Goal: Task Accomplishment & Management: Manage account settings

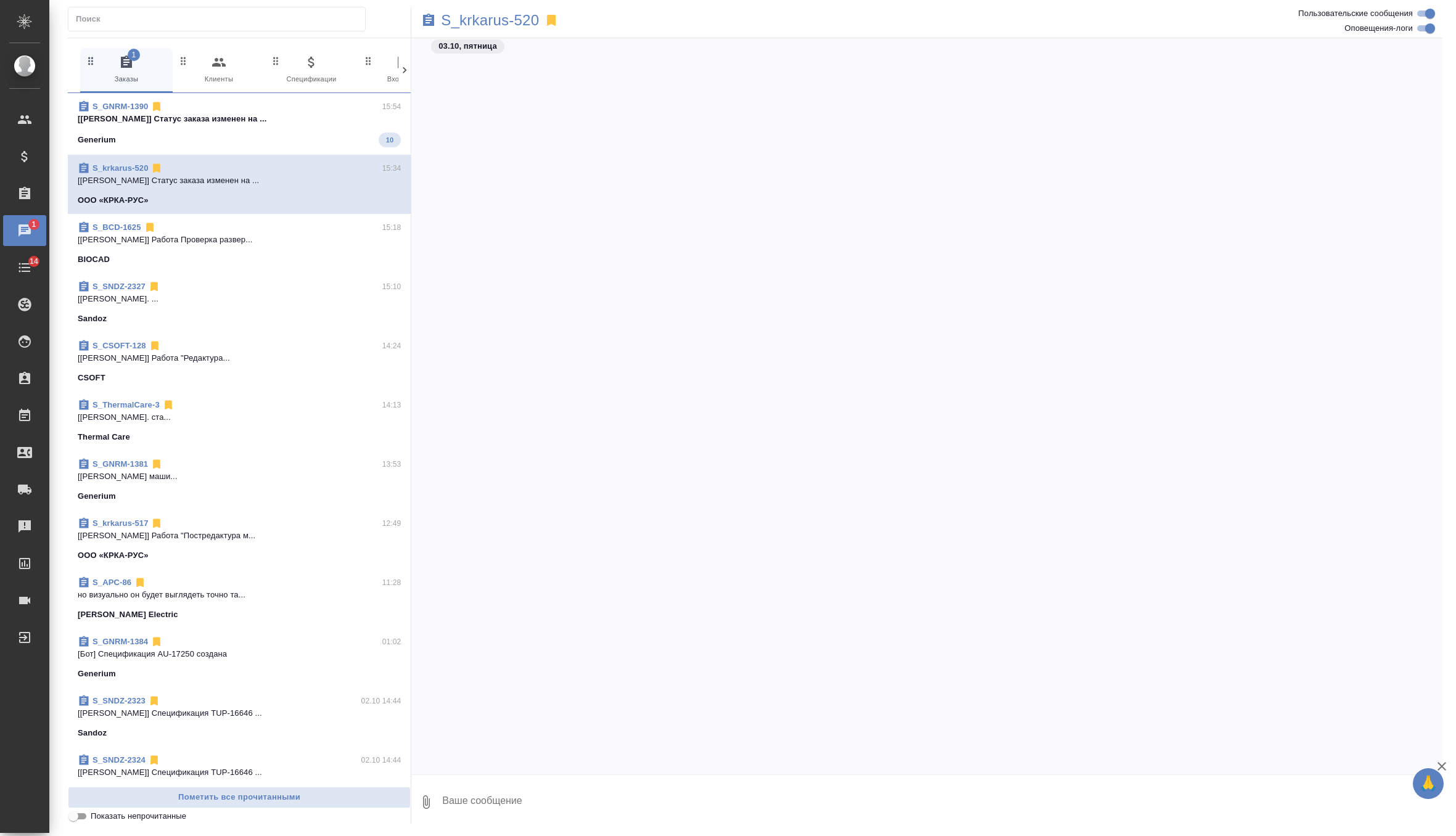
scroll to position [8073, 0]
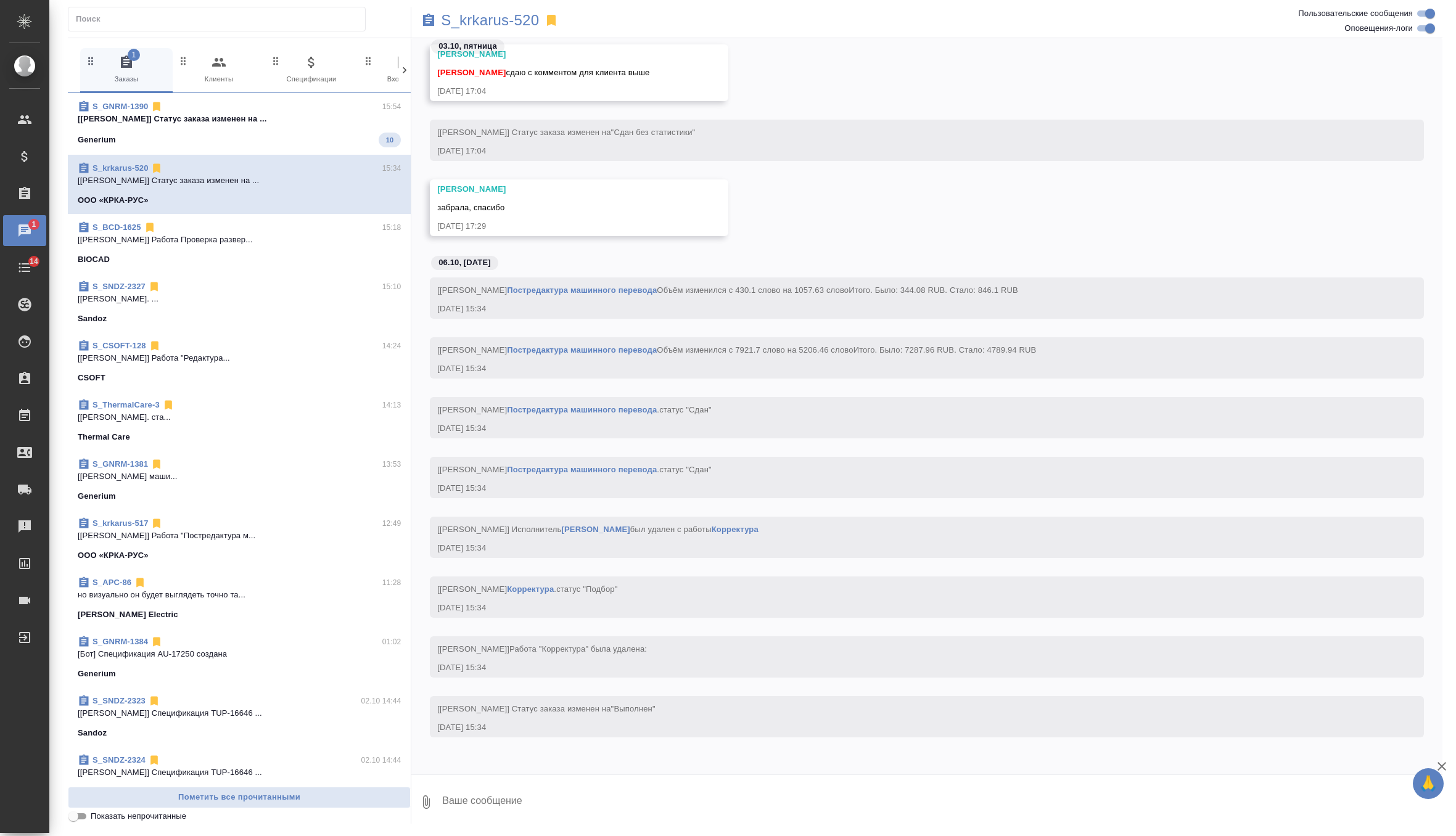
click at [331, 125] on span "S_GNRM-1390 15:54 [Грабко Мария] Статус заказа изменен на ... Generium 10" at bounding box center [239, 124] width 323 height 47
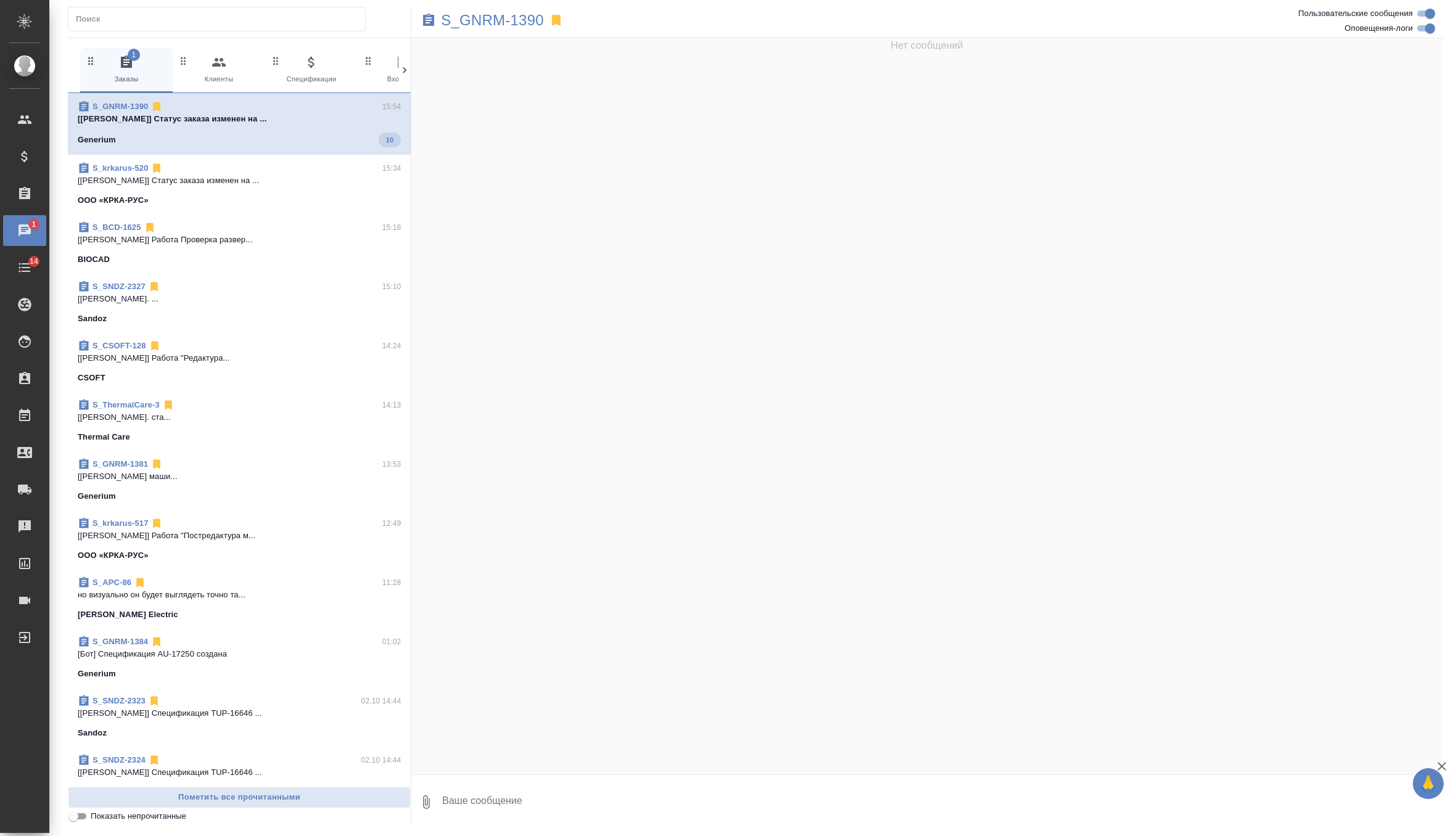
scroll to position [4554, 0]
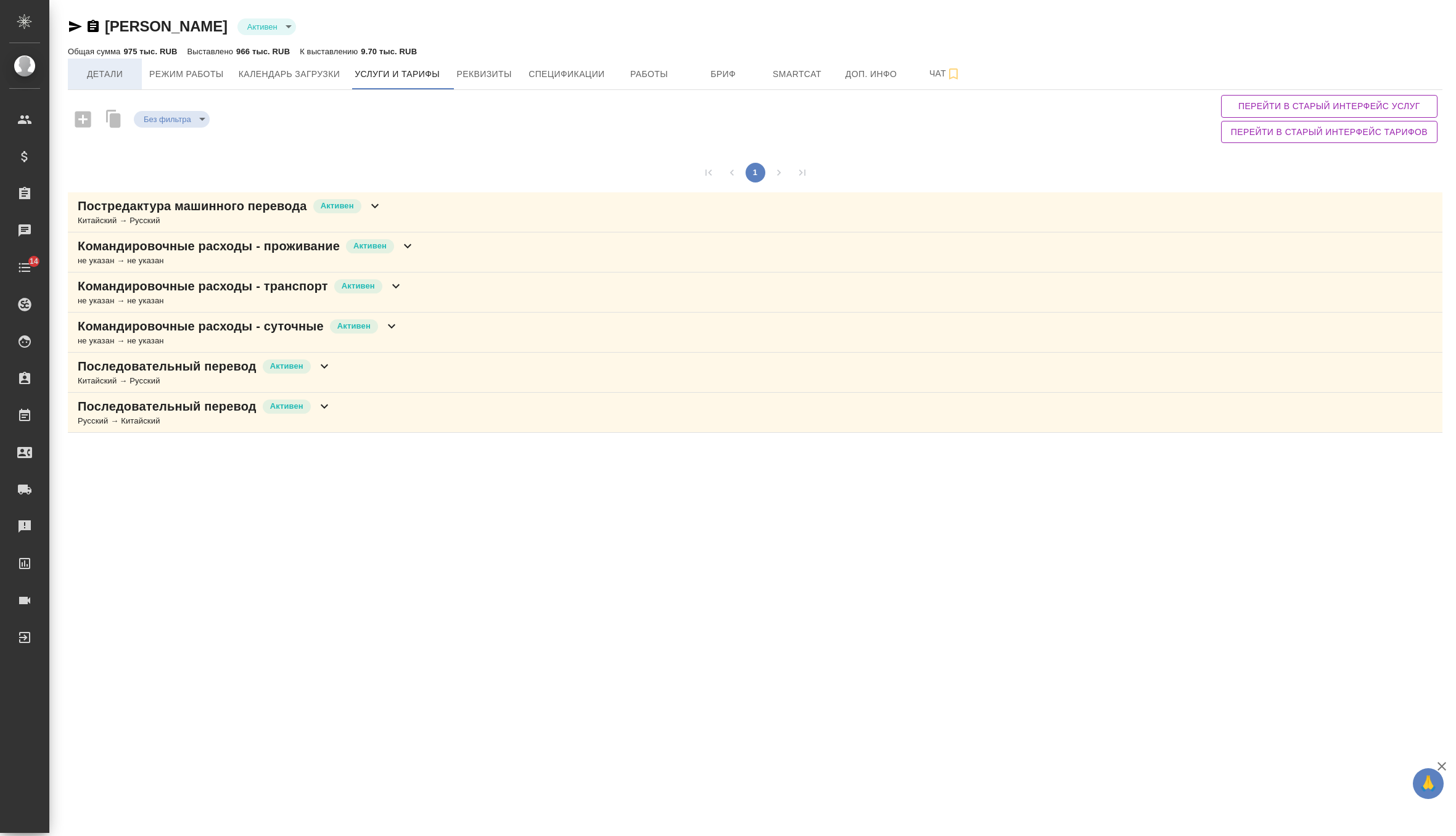
click at [119, 77] on span "Детали" at bounding box center [104, 74] width 59 height 15
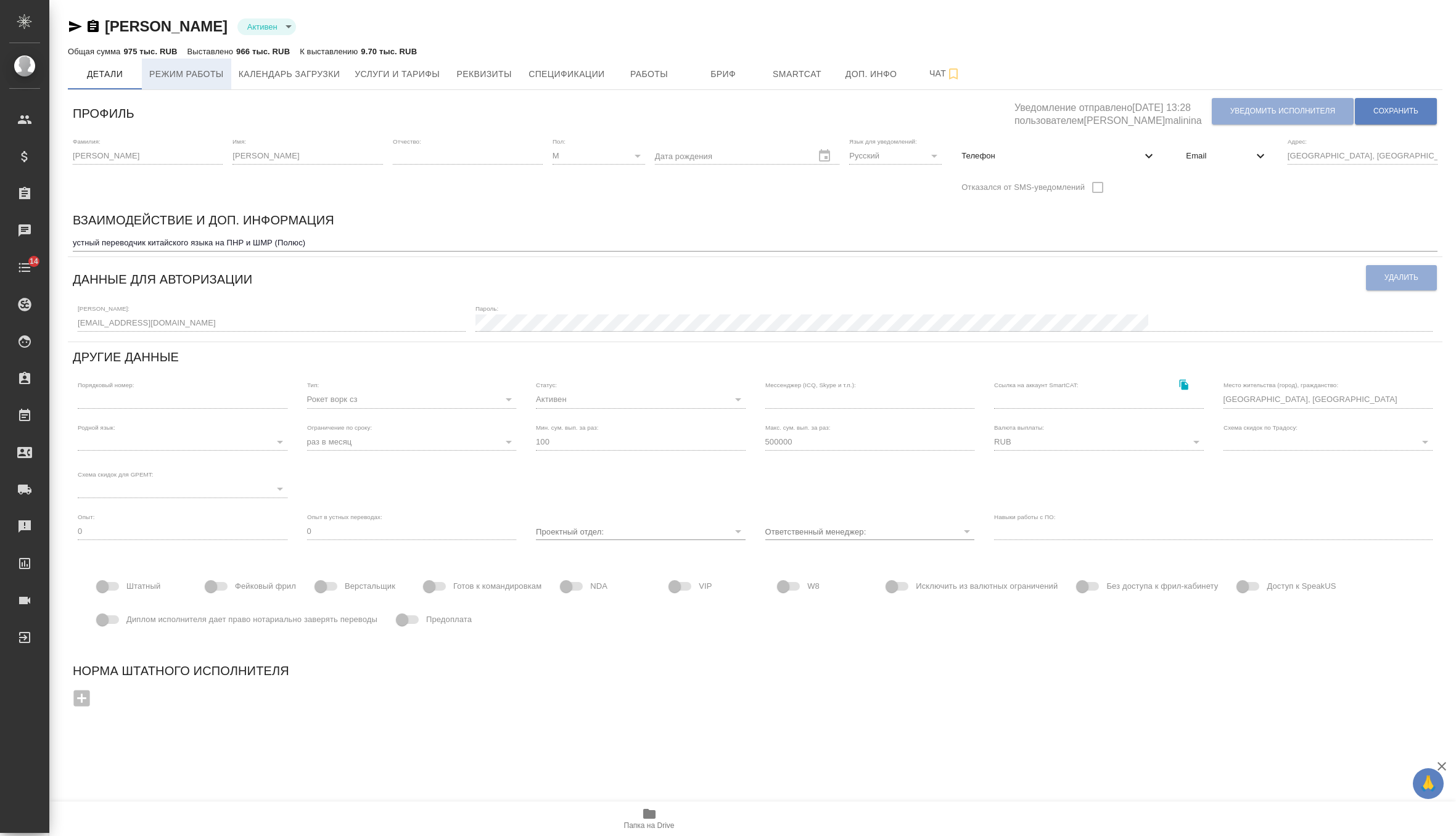
click at [178, 65] on button "Режим работы" at bounding box center [187, 74] width 90 height 31
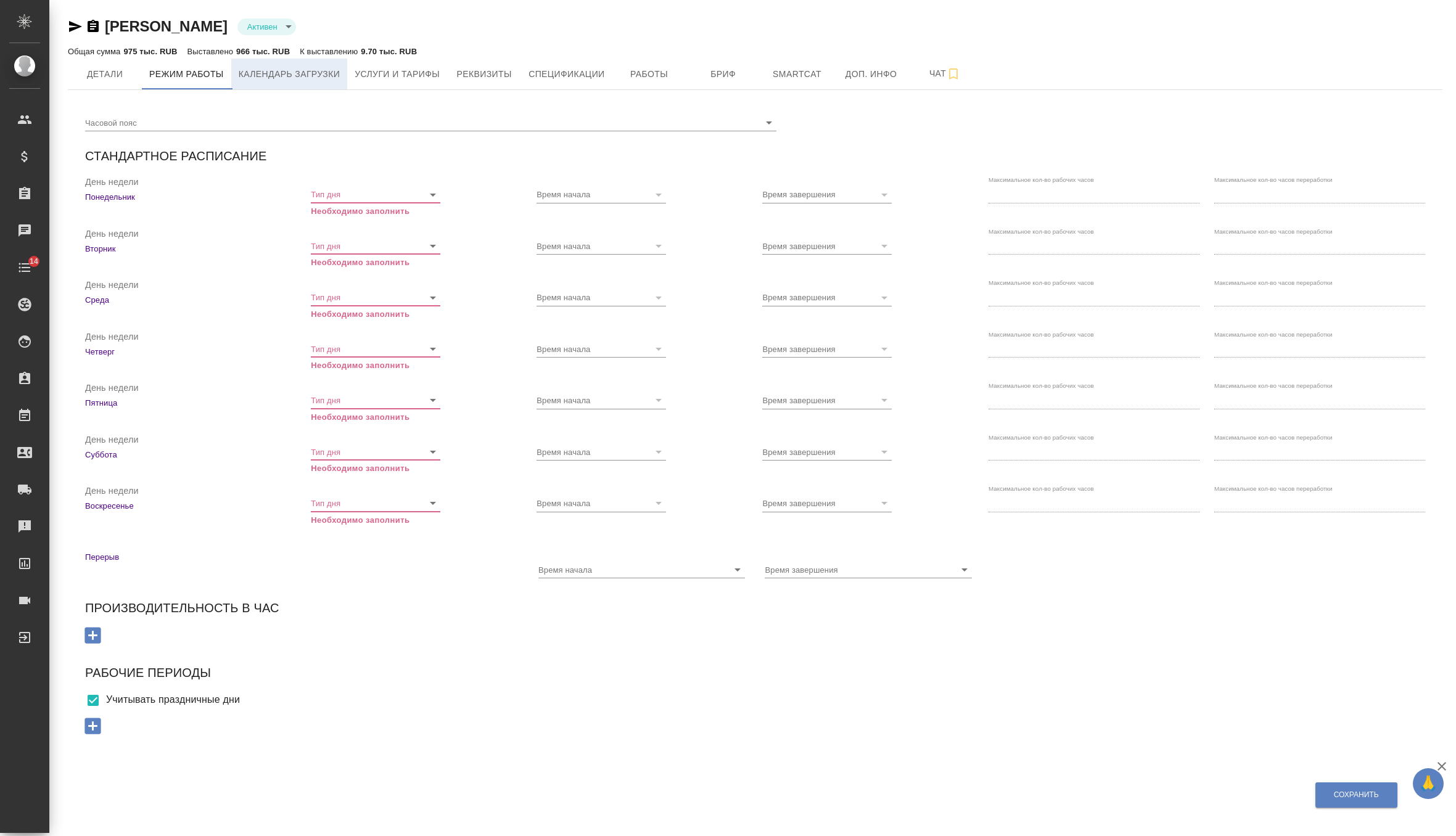
click at [332, 62] on button "Календарь загрузки" at bounding box center [289, 74] width 117 height 31
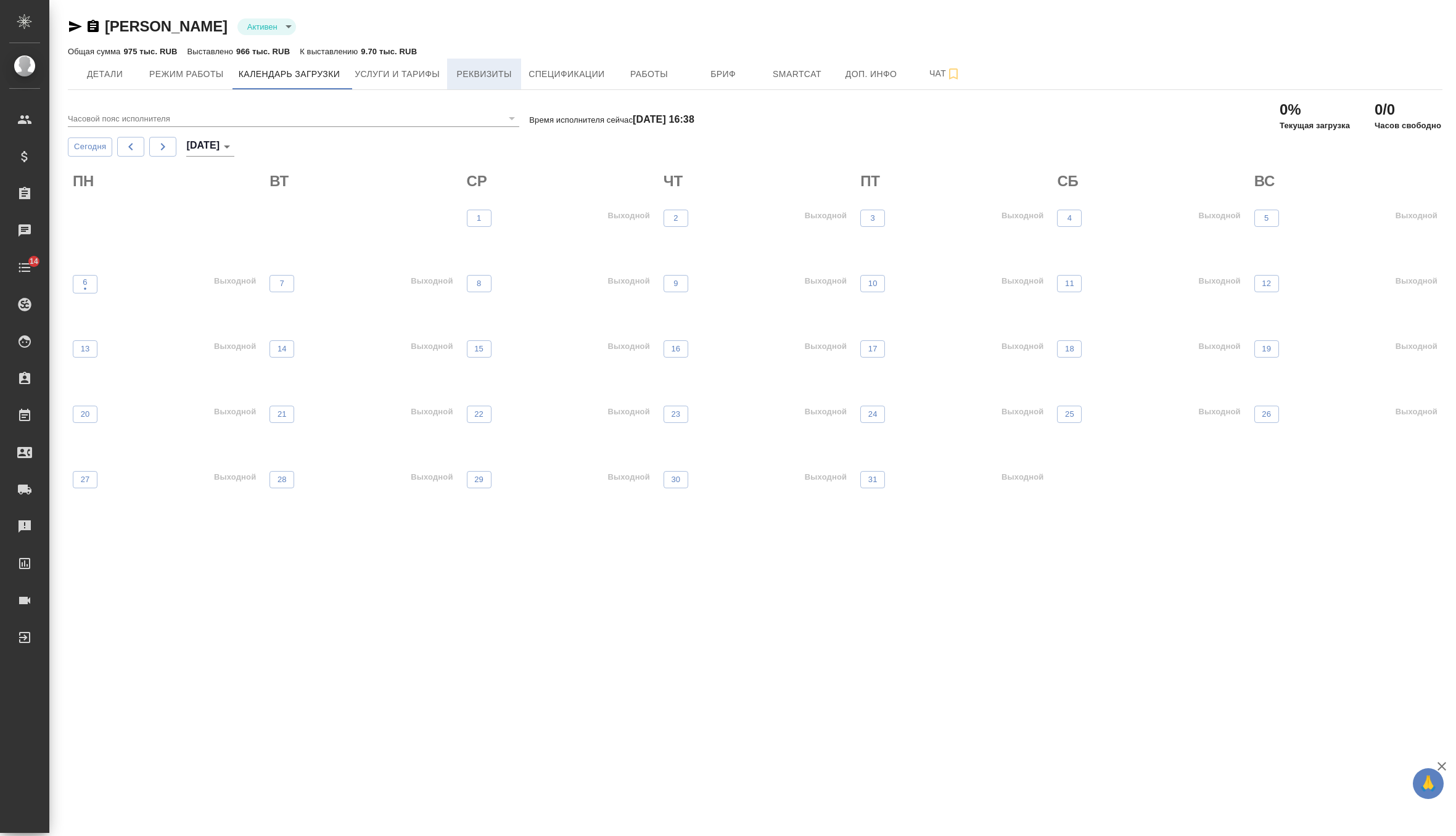
click at [498, 71] on span "Реквизиты" at bounding box center [484, 74] width 59 height 15
select select "10"
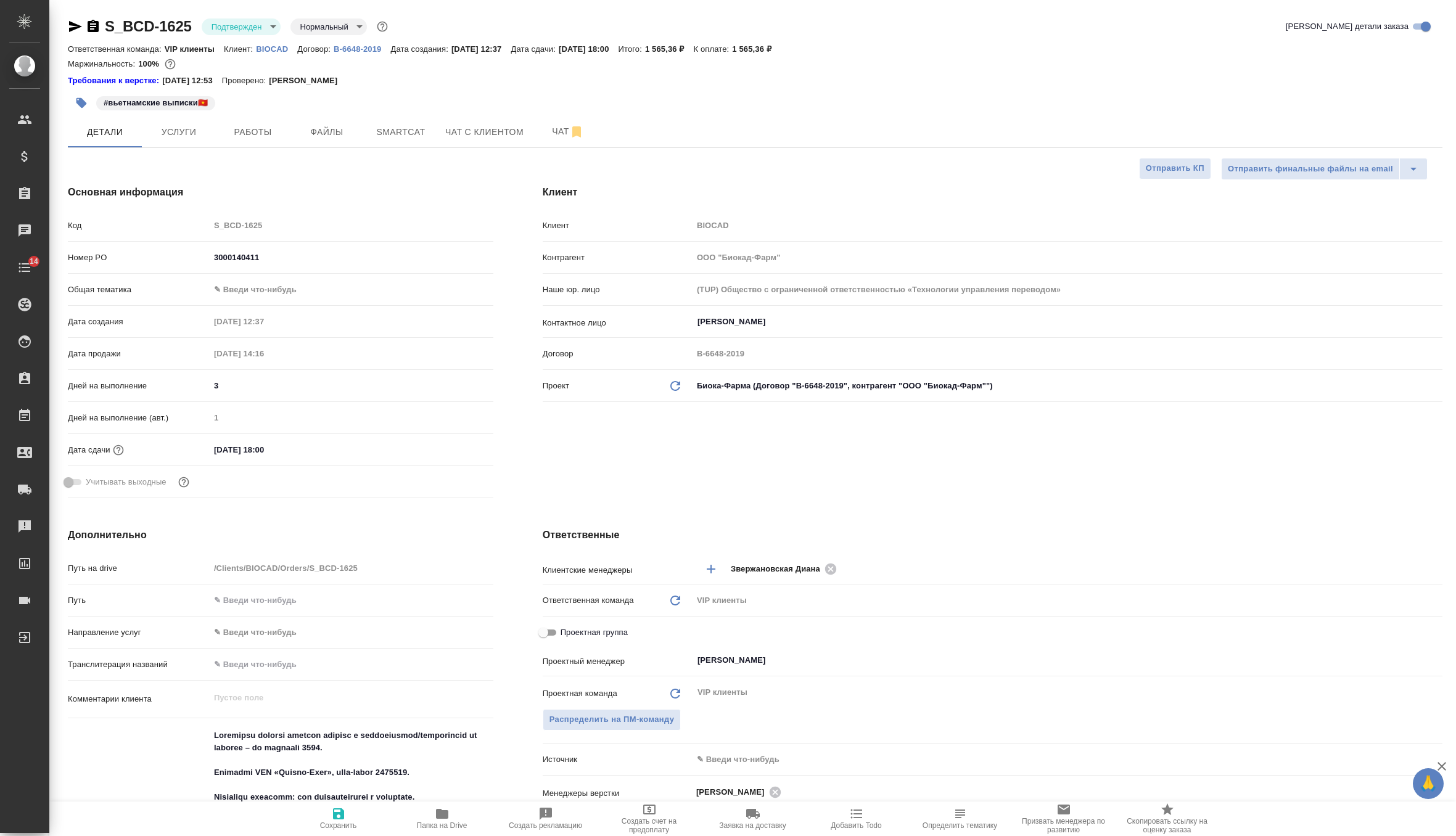
select select "RU"
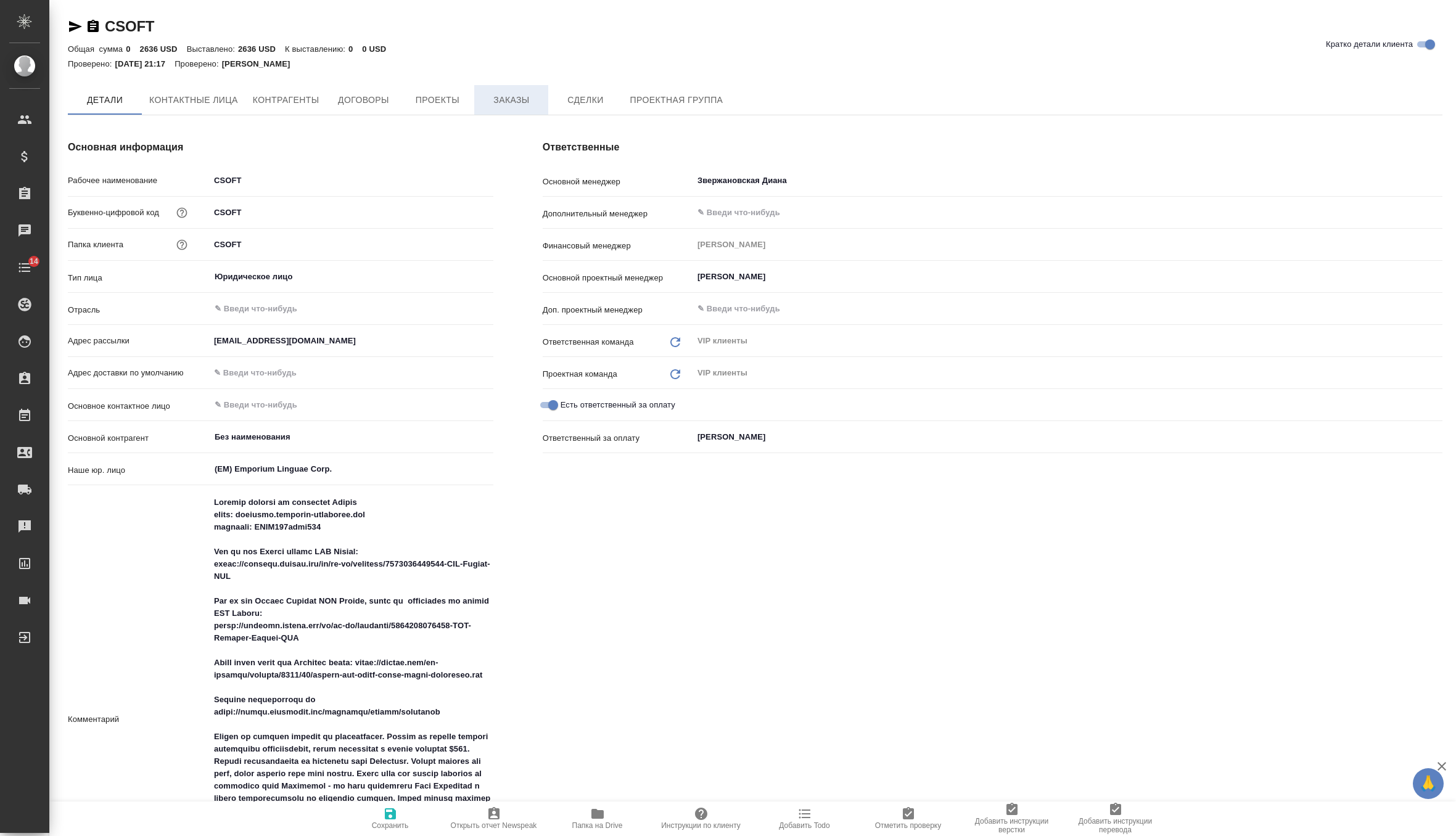
click at [528, 102] on span "Заказы" at bounding box center [511, 100] width 59 height 15
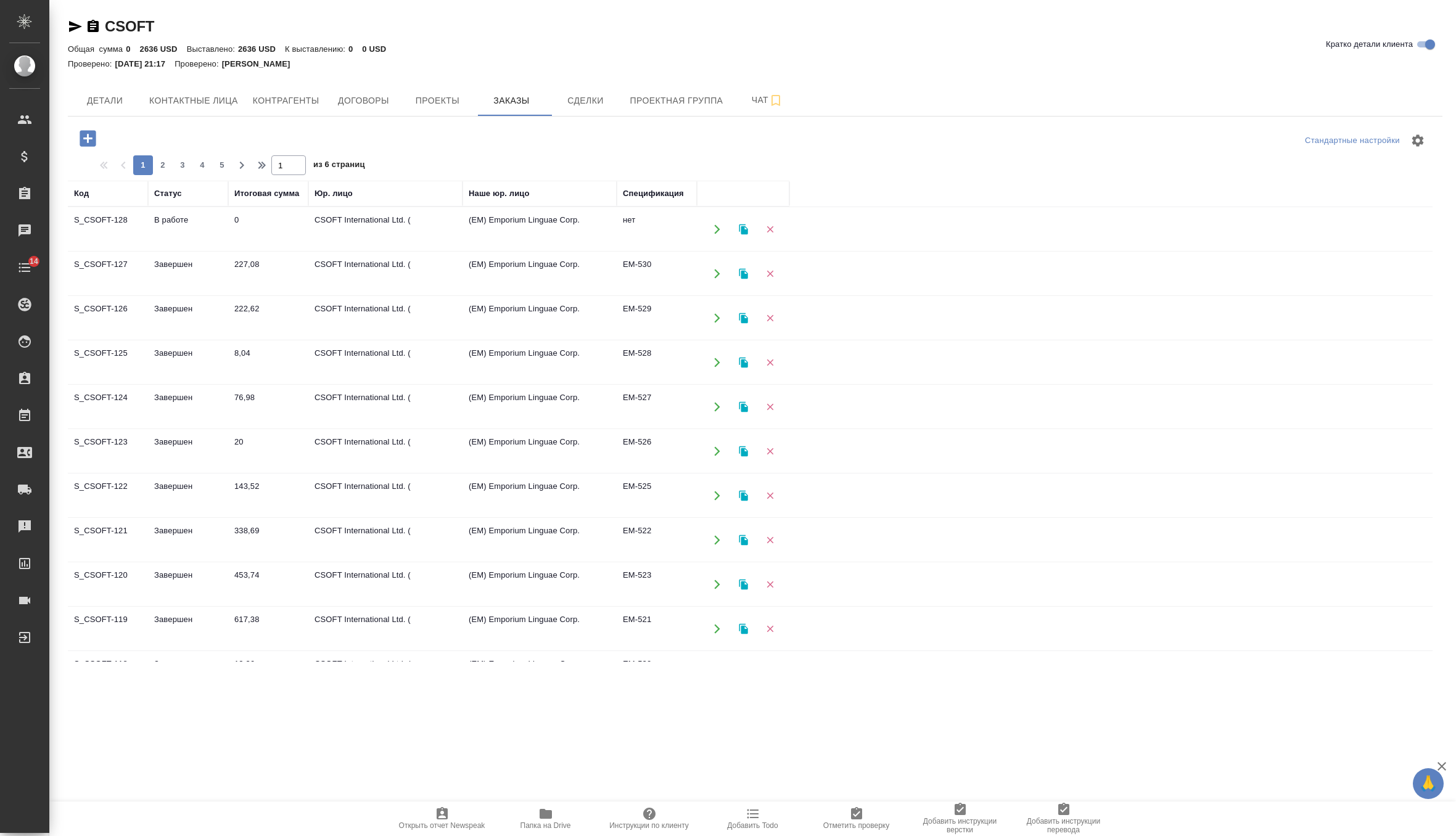
click at [284, 233] on td "0" at bounding box center [268, 229] width 80 height 43
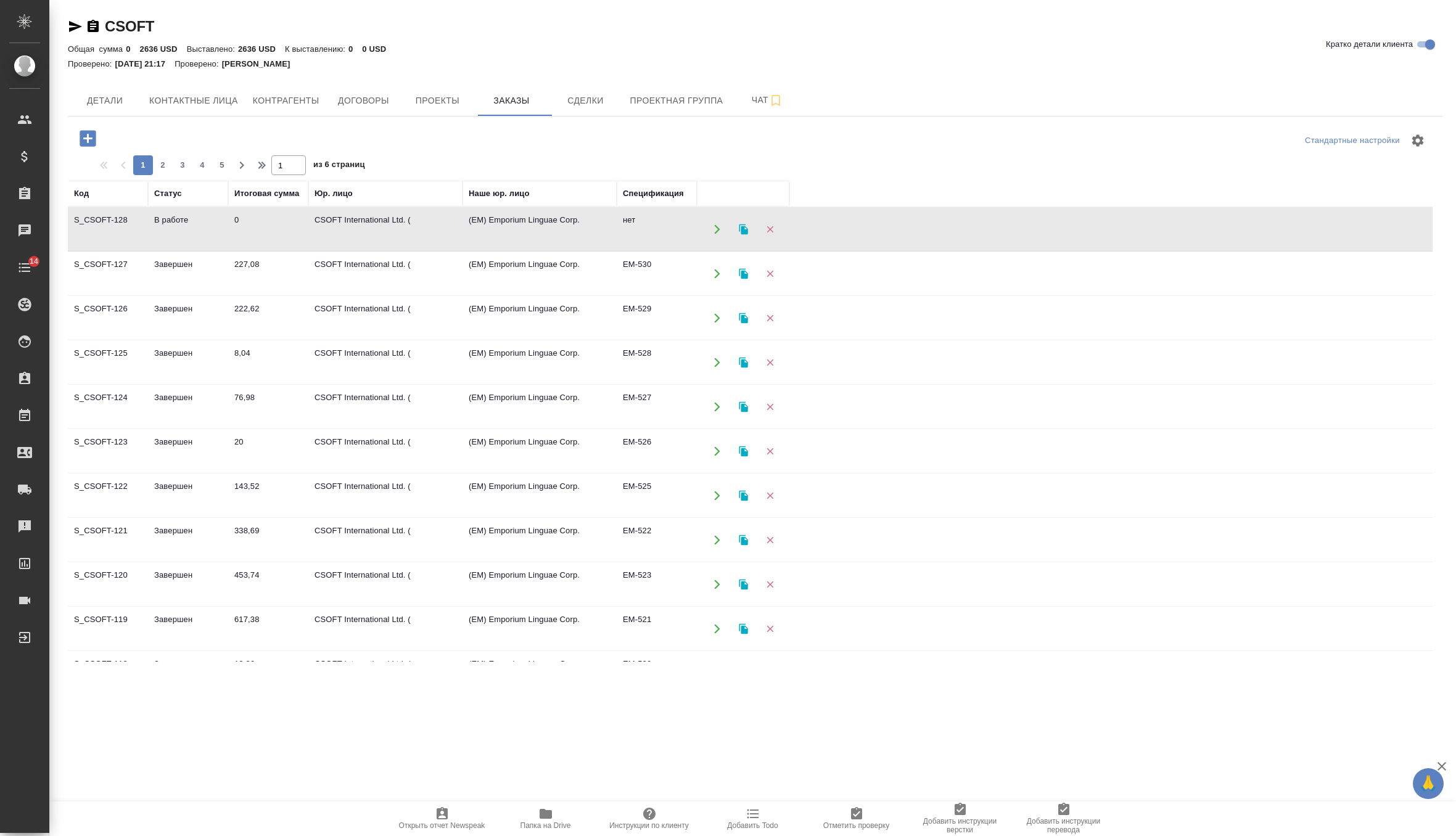
click at [284, 233] on td "0" at bounding box center [268, 229] width 80 height 43
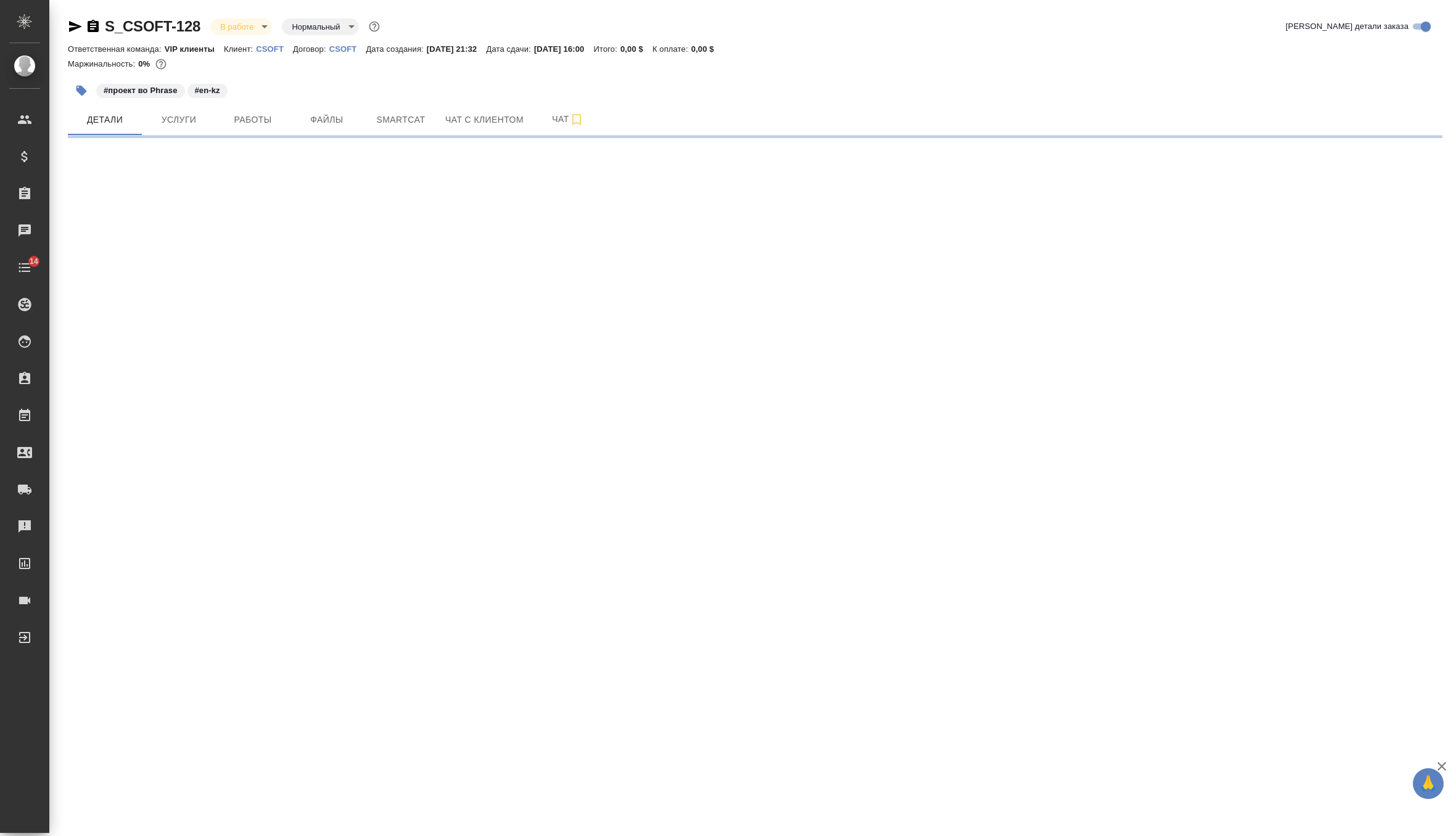
select select "RU"
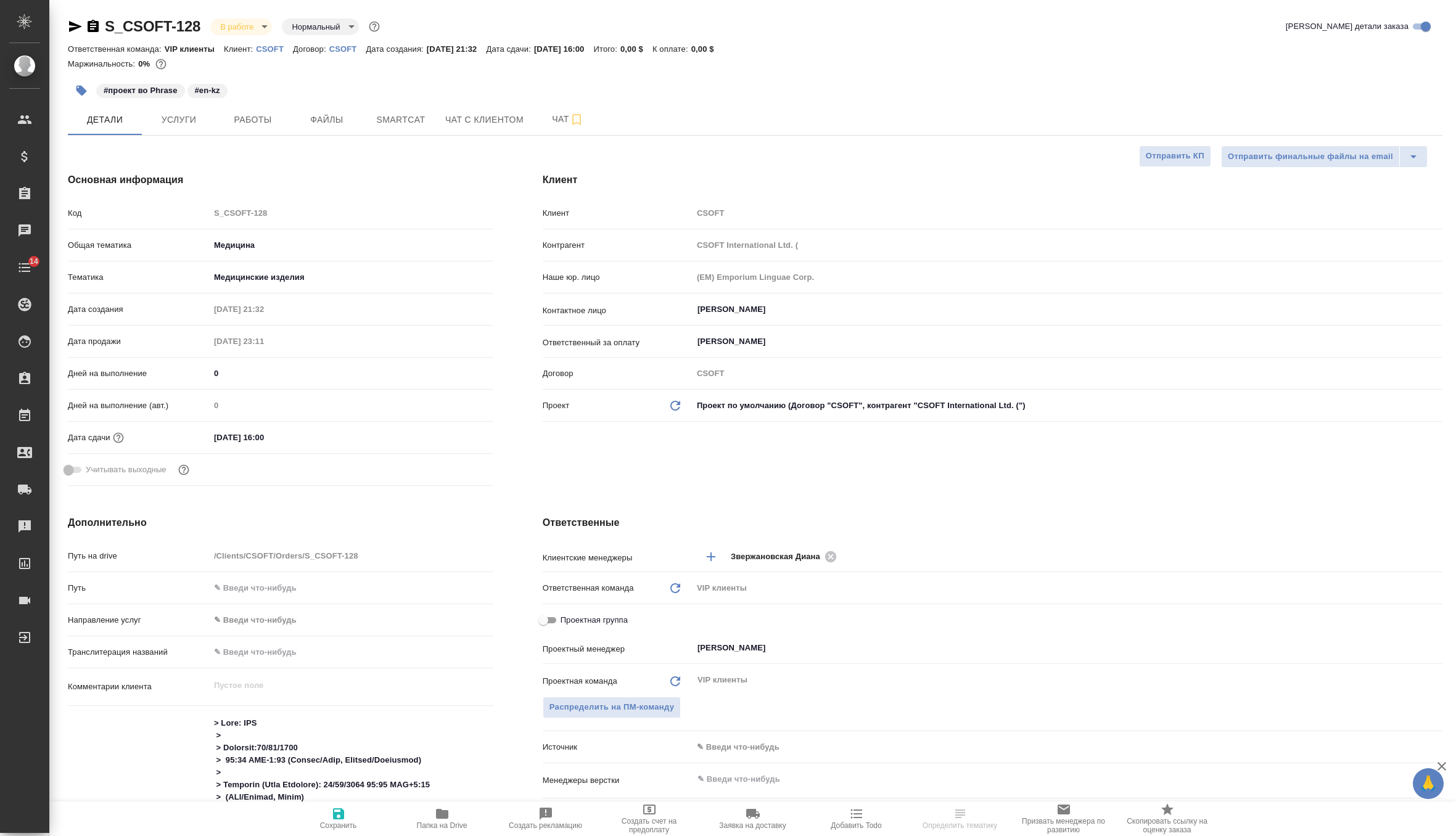
type textarea "x"
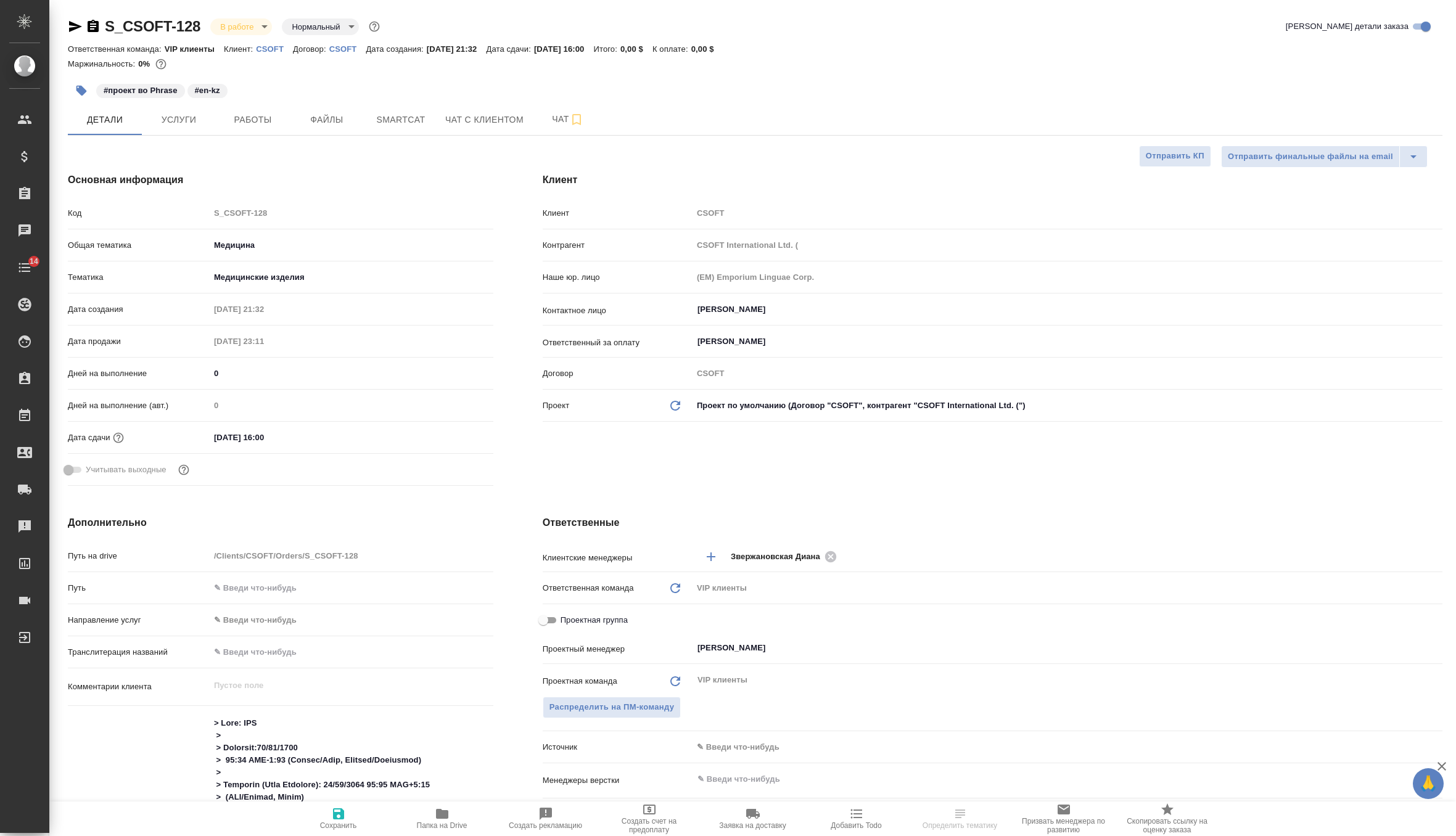
type textarea "x"
click at [75, 83] on button "button" at bounding box center [81, 90] width 27 height 27
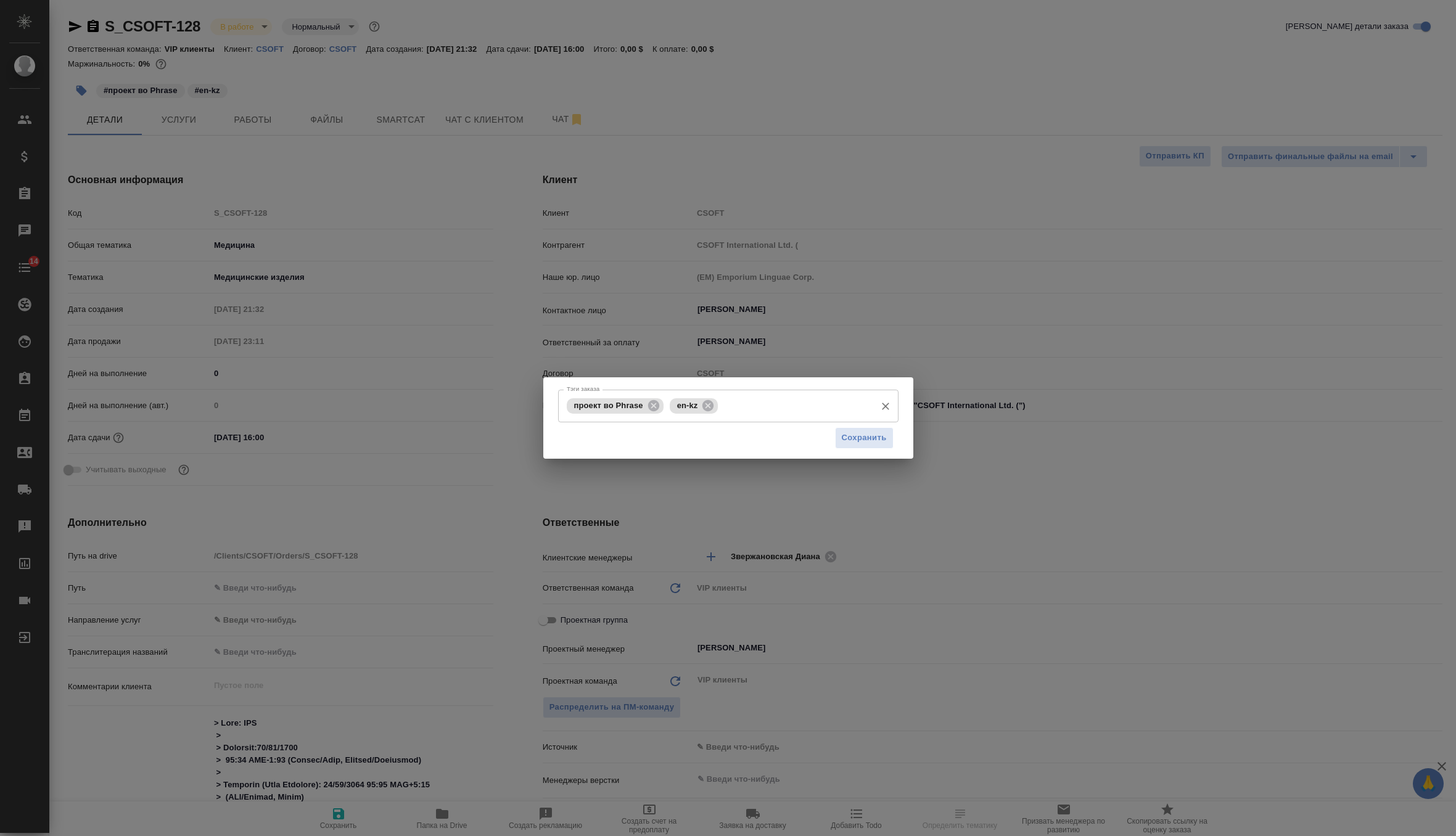
click at [755, 417] on div "проект во Phrase en-kz Тэги заказа" at bounding box center [728, 406] width 341 height 33
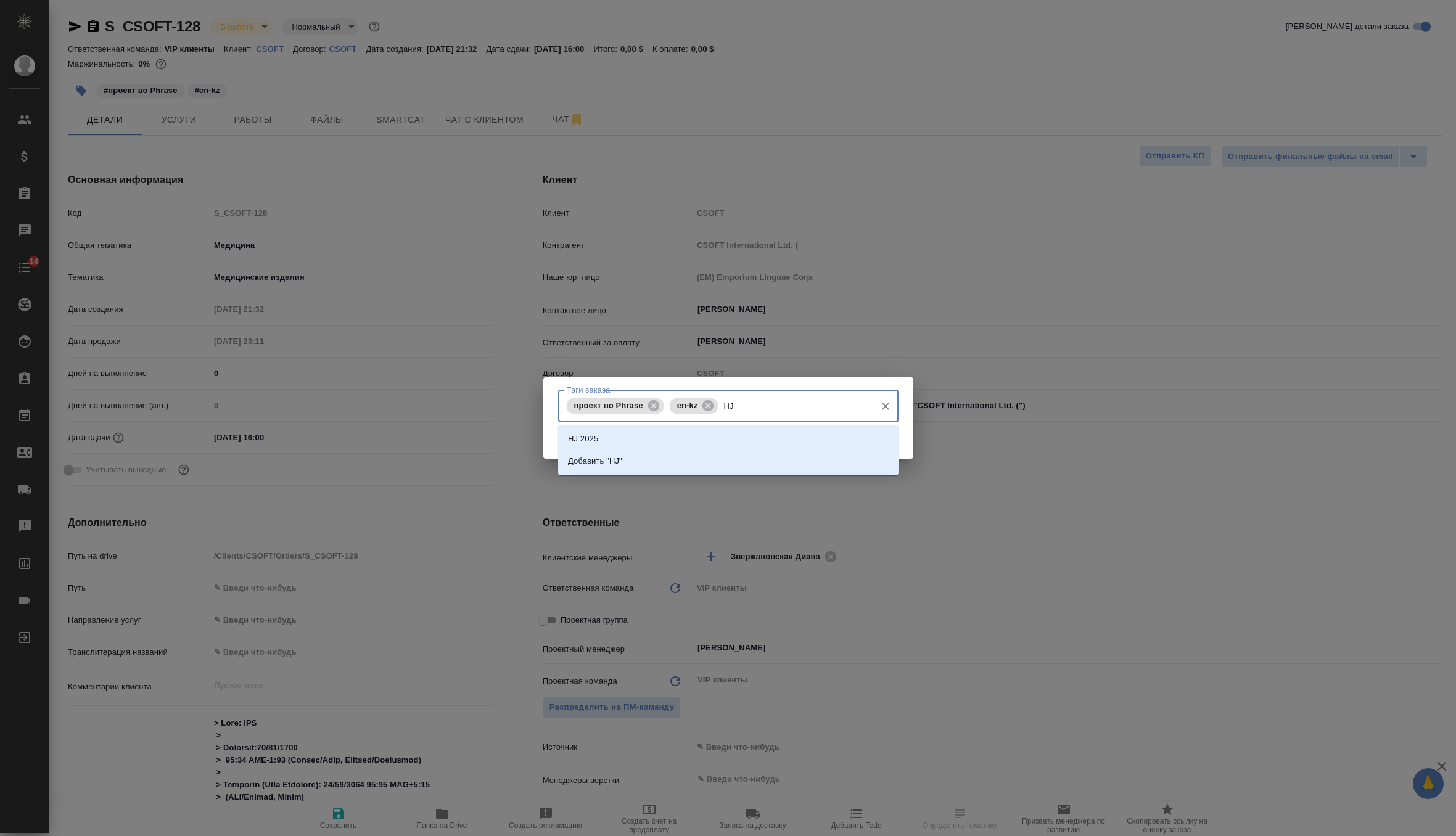
type input "H"
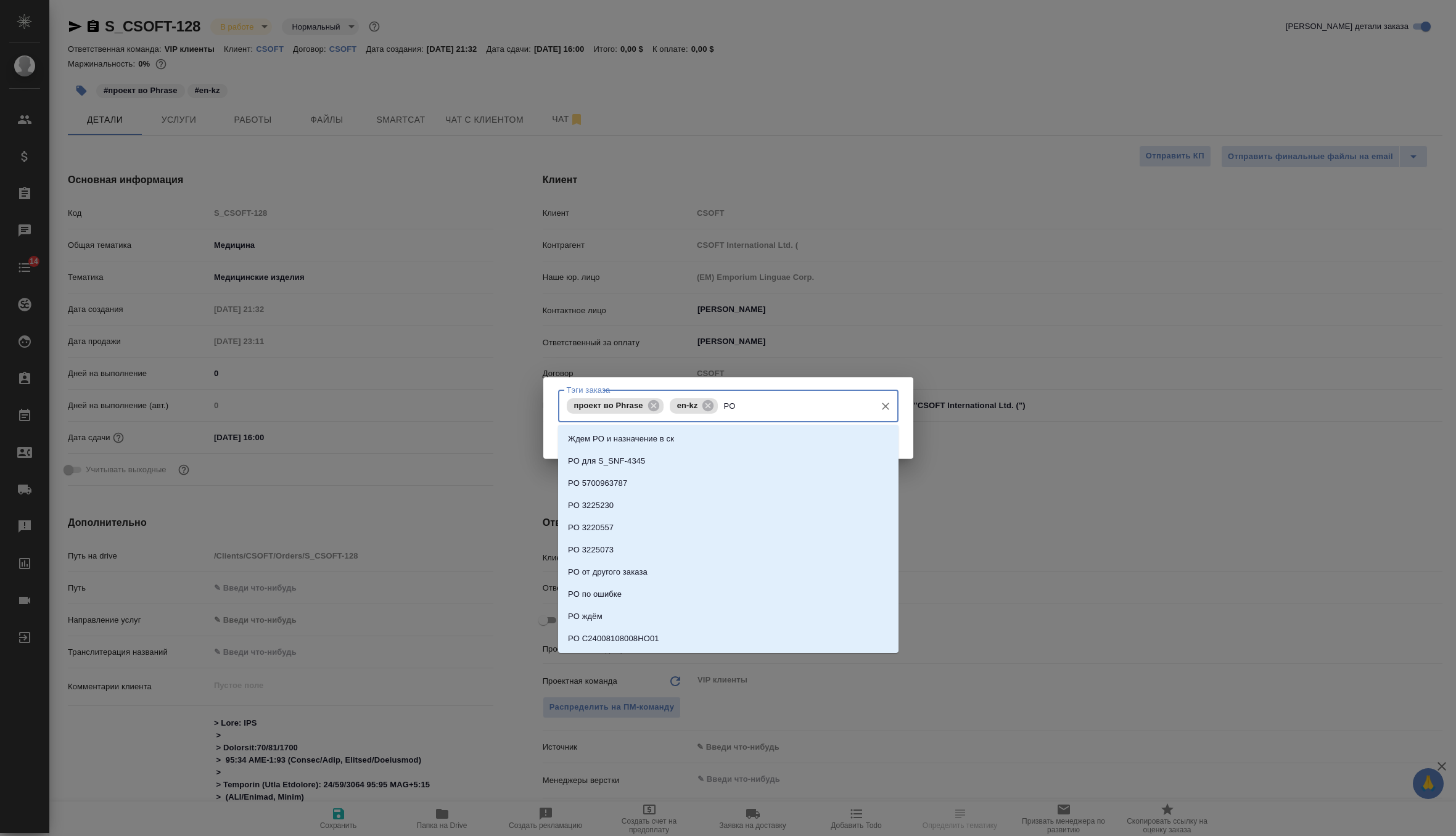
paste input "C25227309002KAZ201"
type input "PO C25227309002KAZ201"
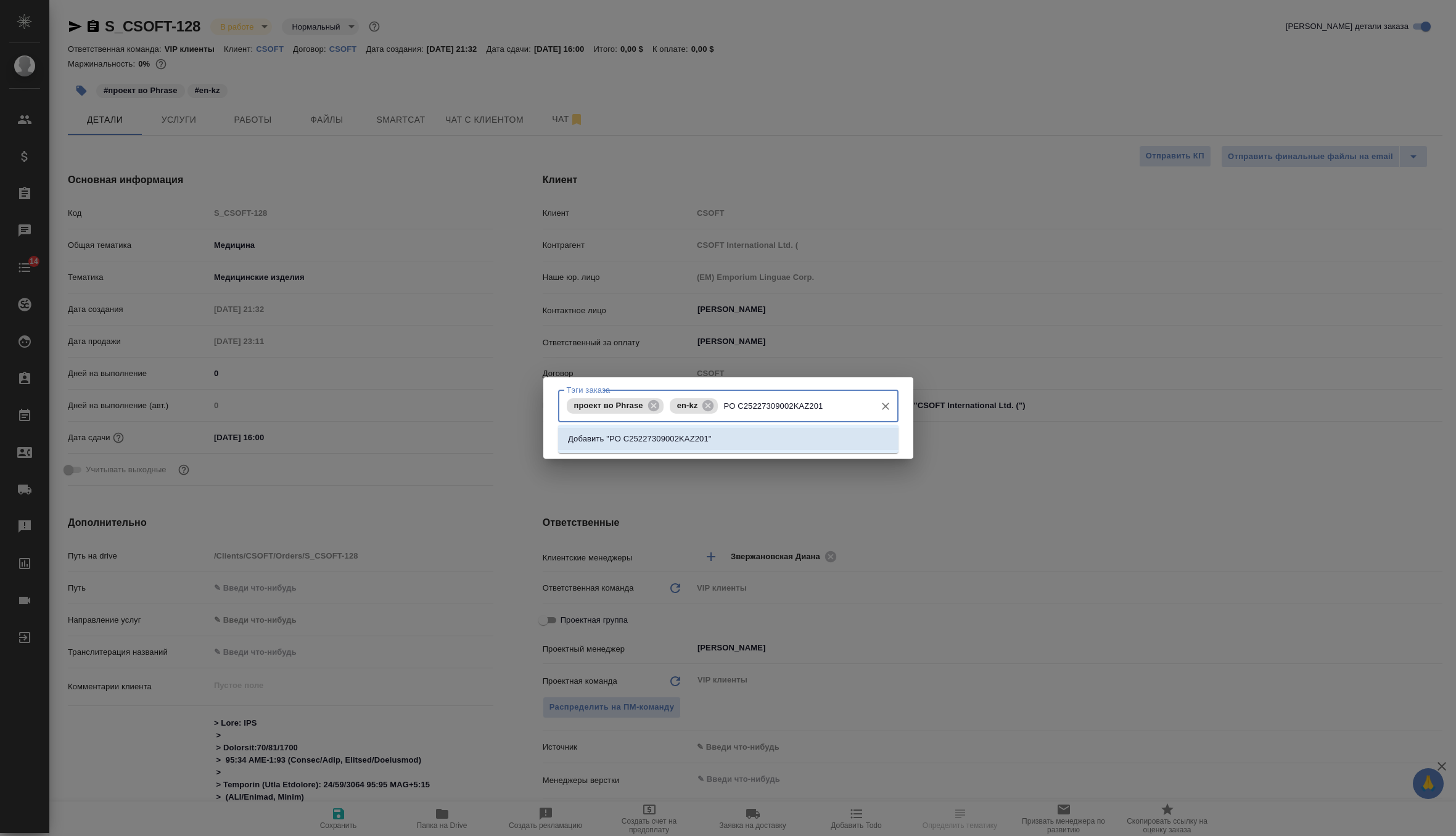
click at [699, 440] on p "Добавить "PO C25227309002KAZ201"" at bounding box center [639, 438] width 143 height 12
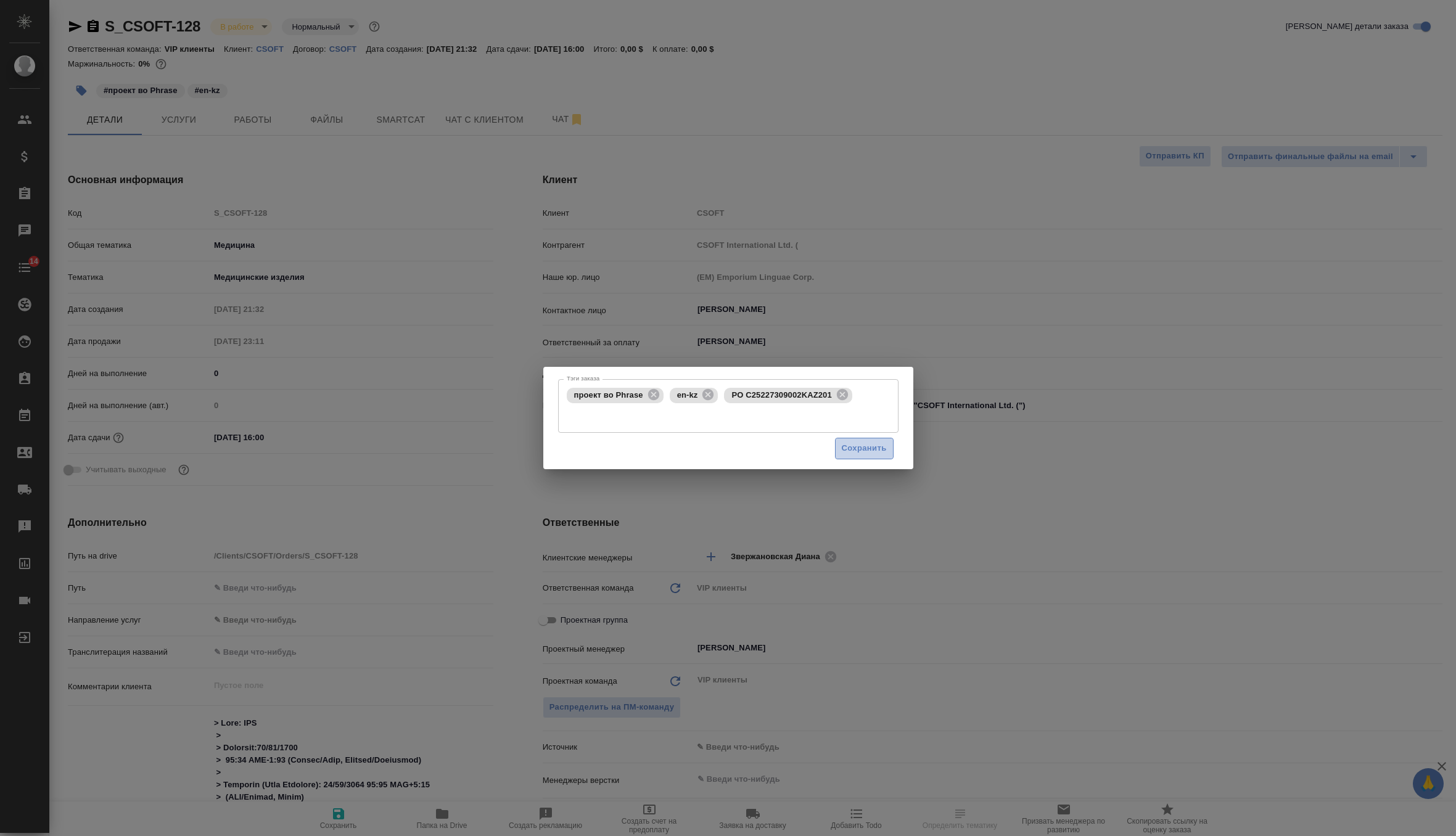
click at [850, 455] on span "Сохранить" at bounding box center [864, 448] width 45 height 14
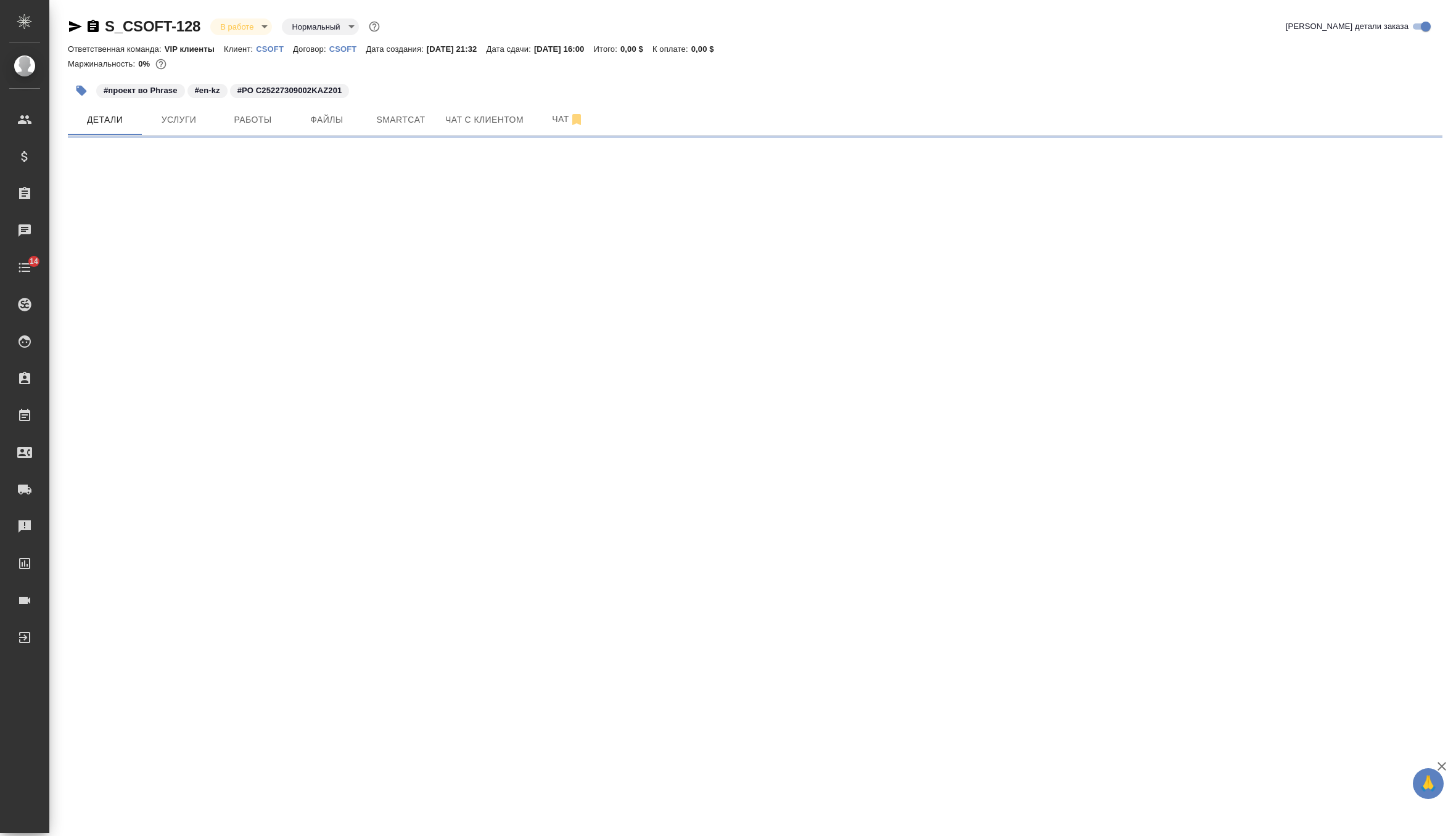
select select "RU"
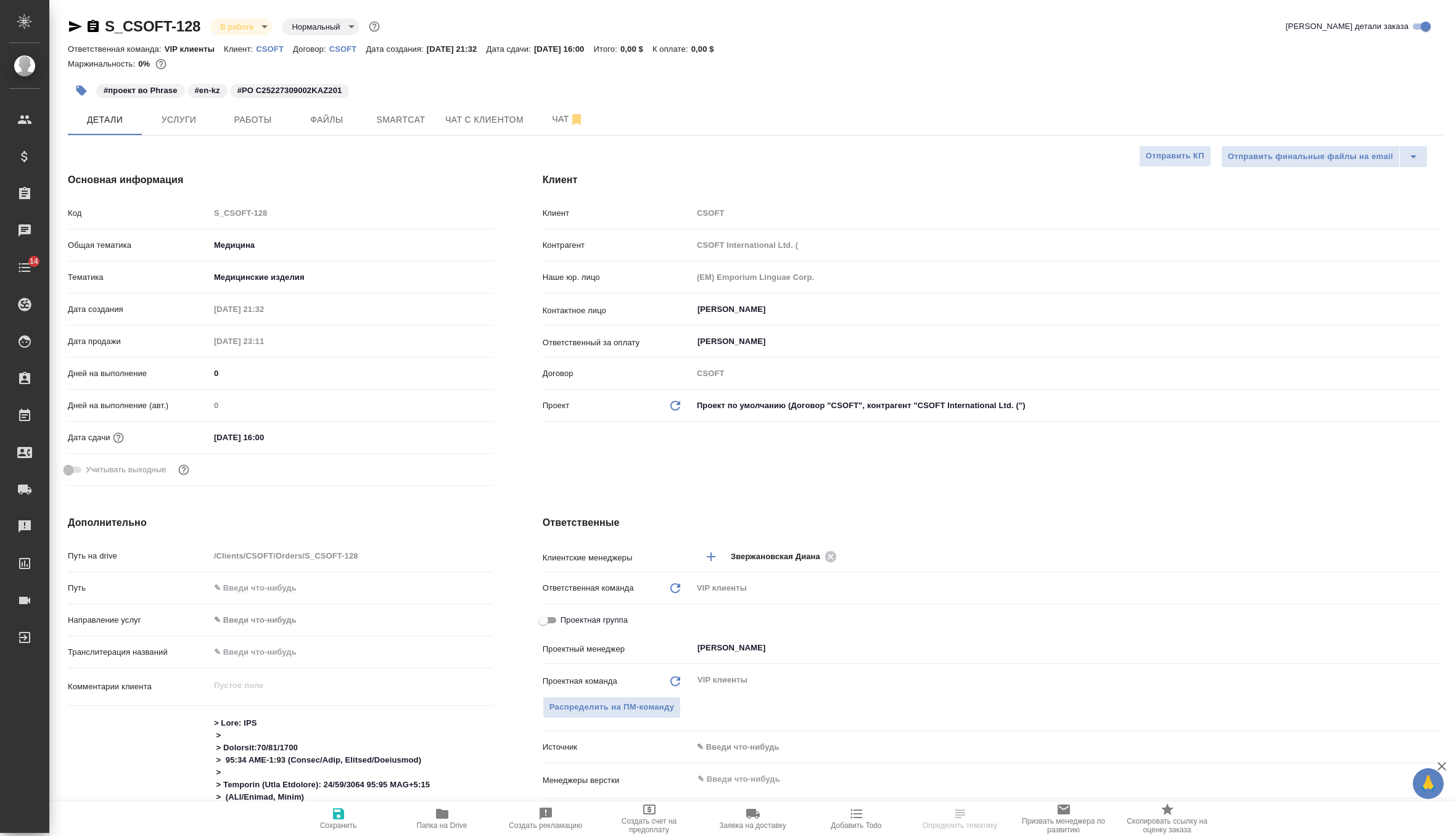
type textarea "x"
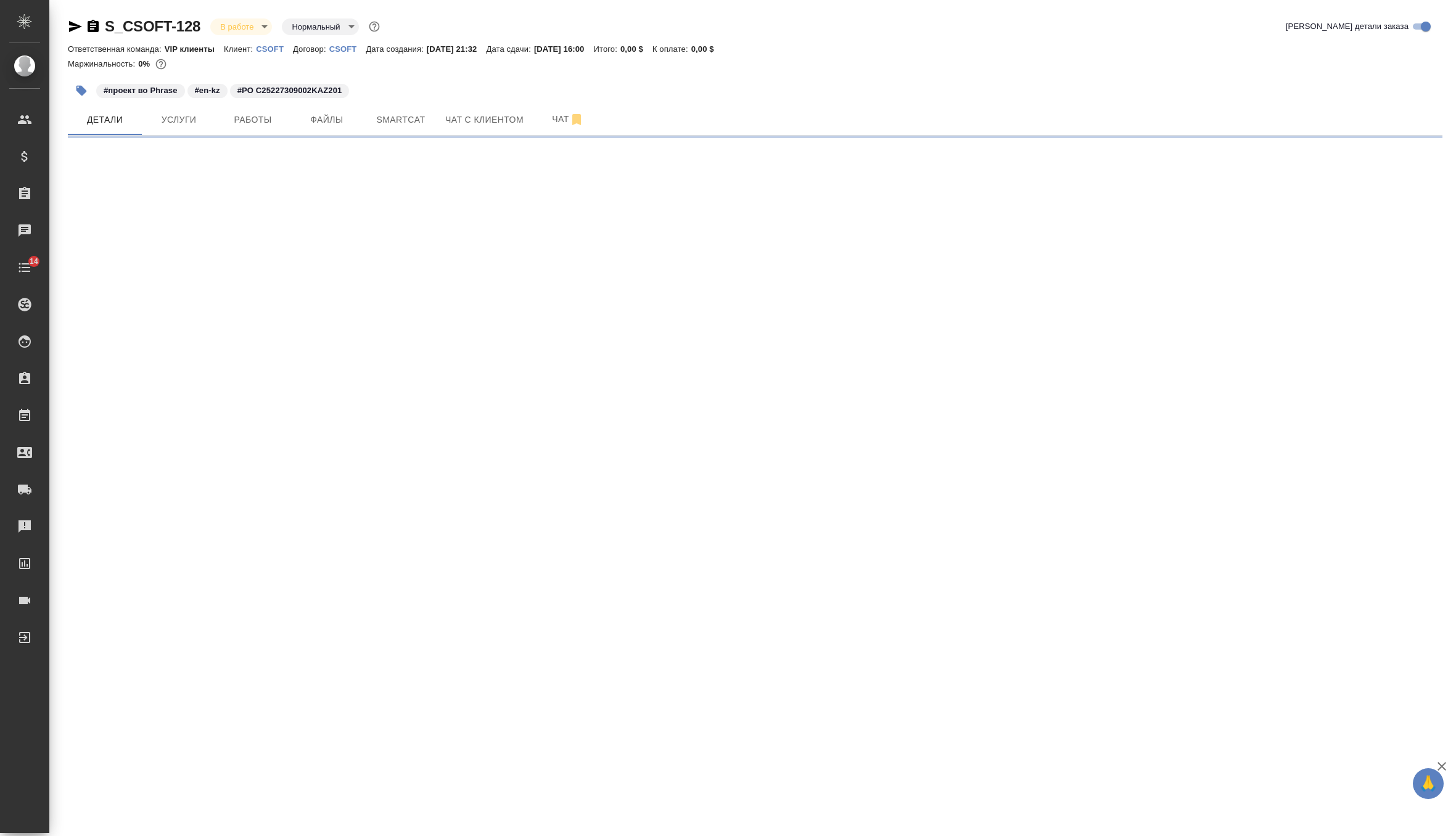
select select "RU"
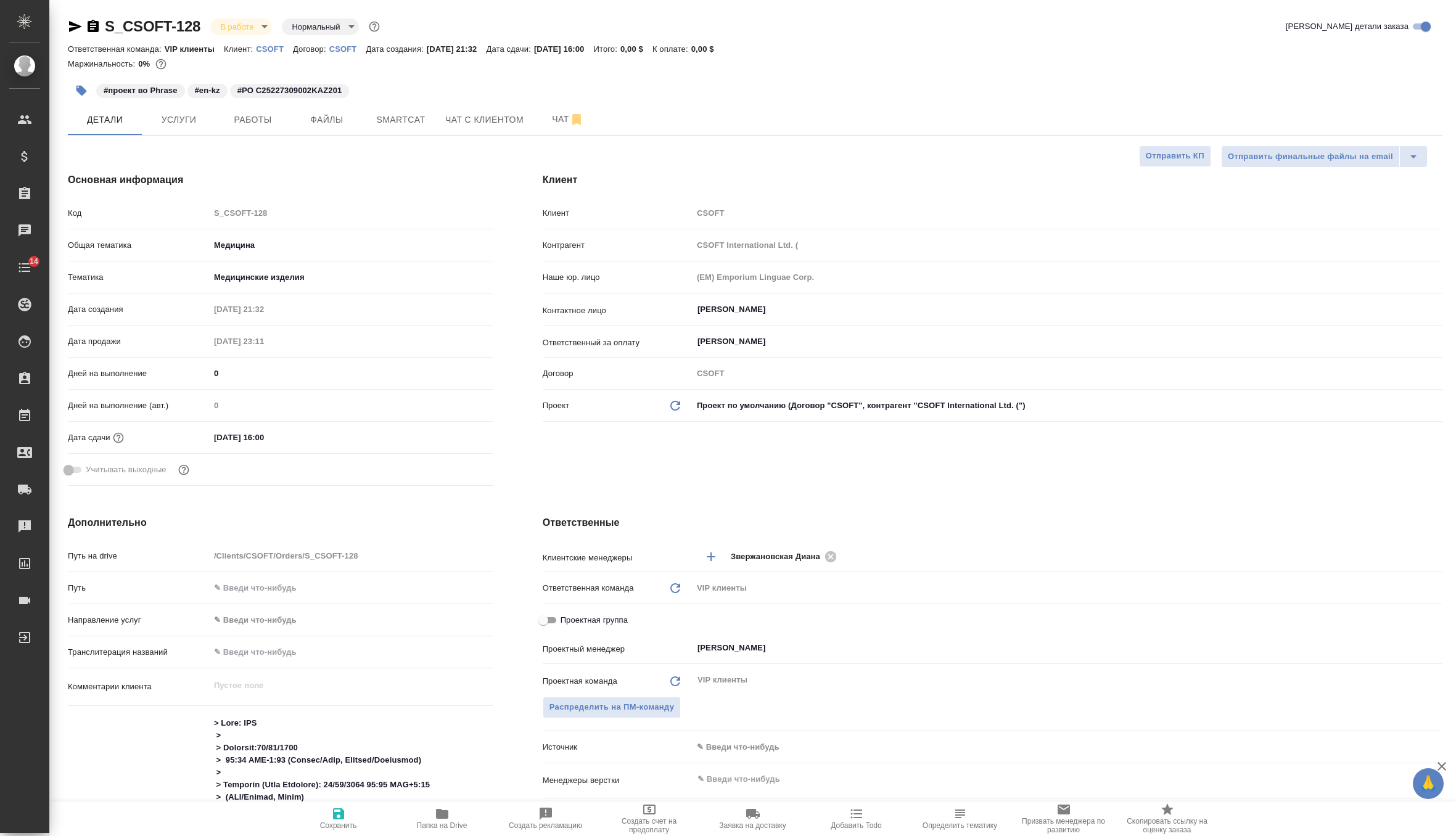
type textarea "x"
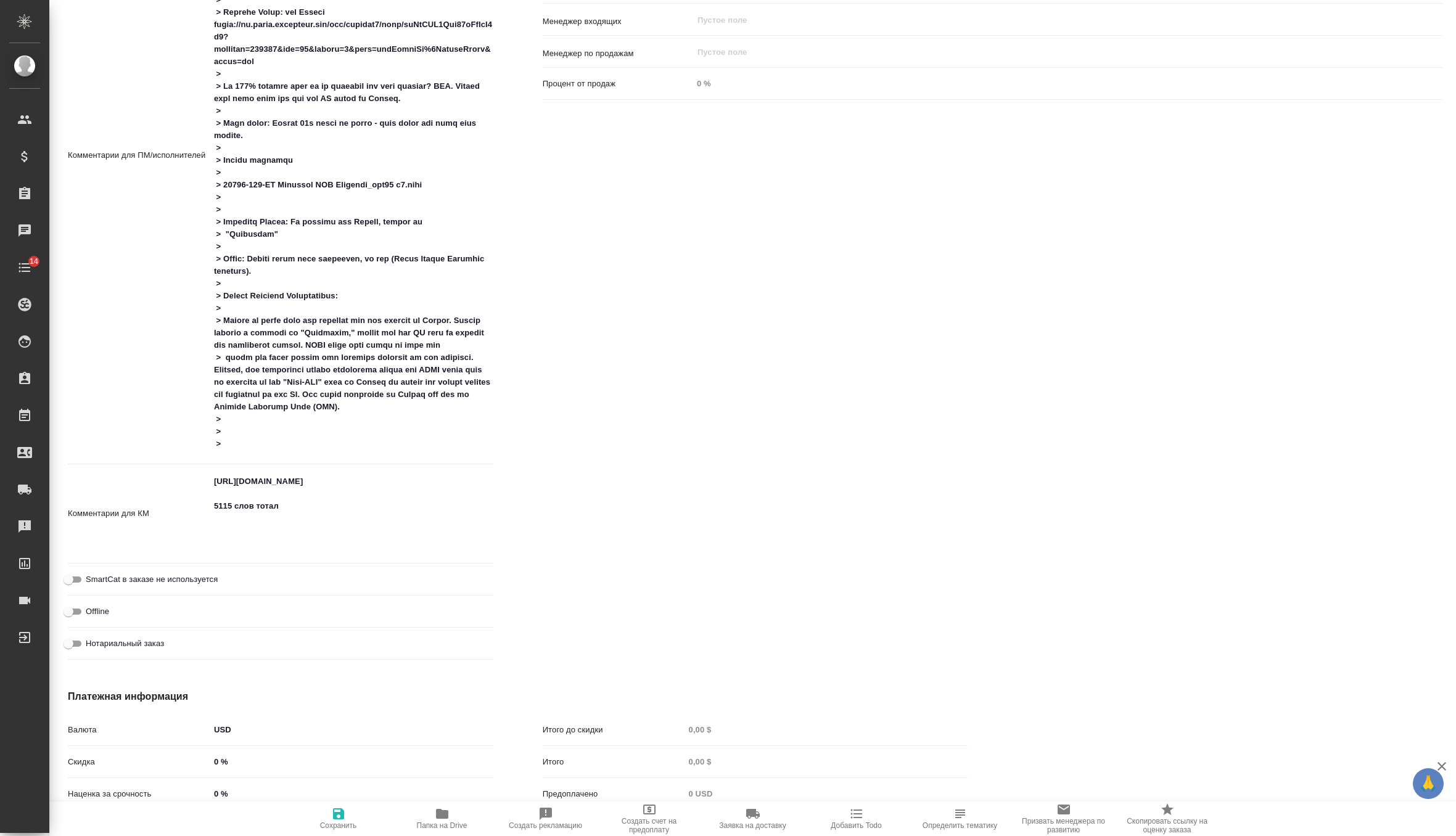
scroll to position [895, 0]
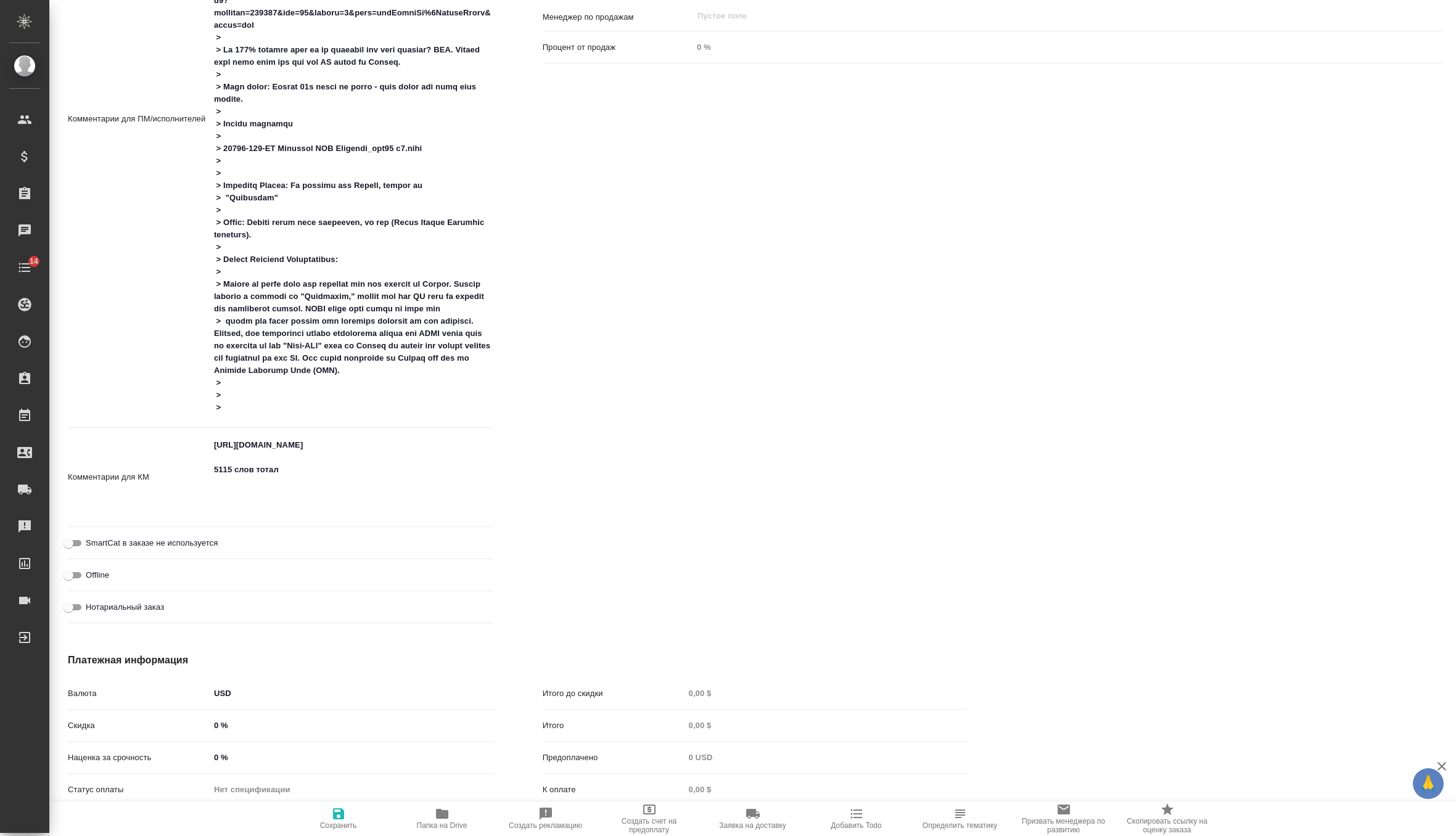
click at [325, 517] on div "https://us.cloud.memsource.com/web/project2/show/isPtIXJ3Bna01kKtToC3h3?workflo…" at bounding box center [352, 476] width 284 height 89
type textarea "x"
click at [335, 509] on textarea "https://us.cloud.memsource.com/web/project2/show/isPtIXJ3Bna01kKtToC3h3?workflo…" at bounding box center [351, 476] width 283 height 83
type textarea "x"
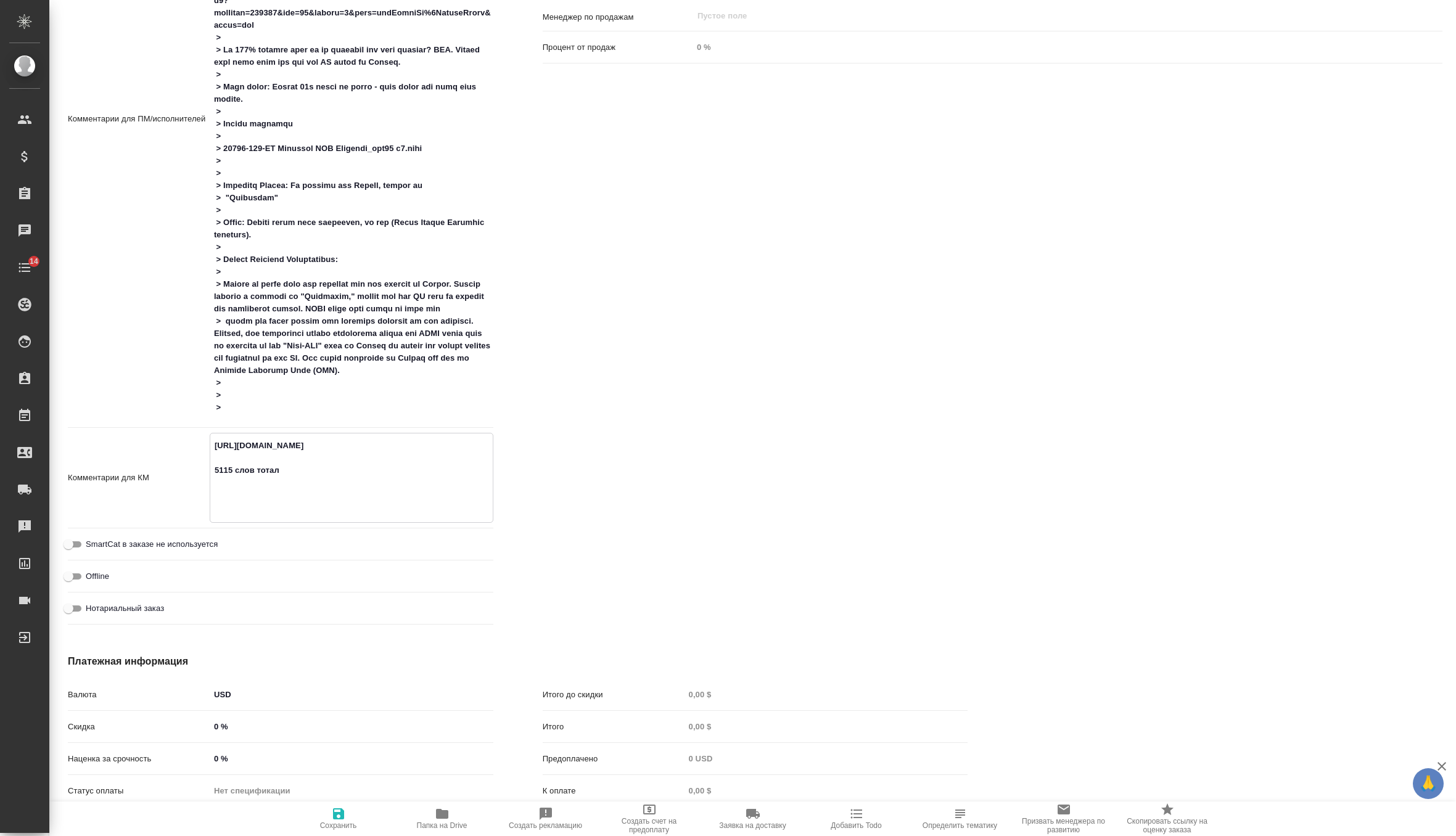
type textarea "https://us.cloud.memsource.com/web/project2/show/isPtIXJ3Bna01kKtToC3h3?workflo…"
type textarea "x"
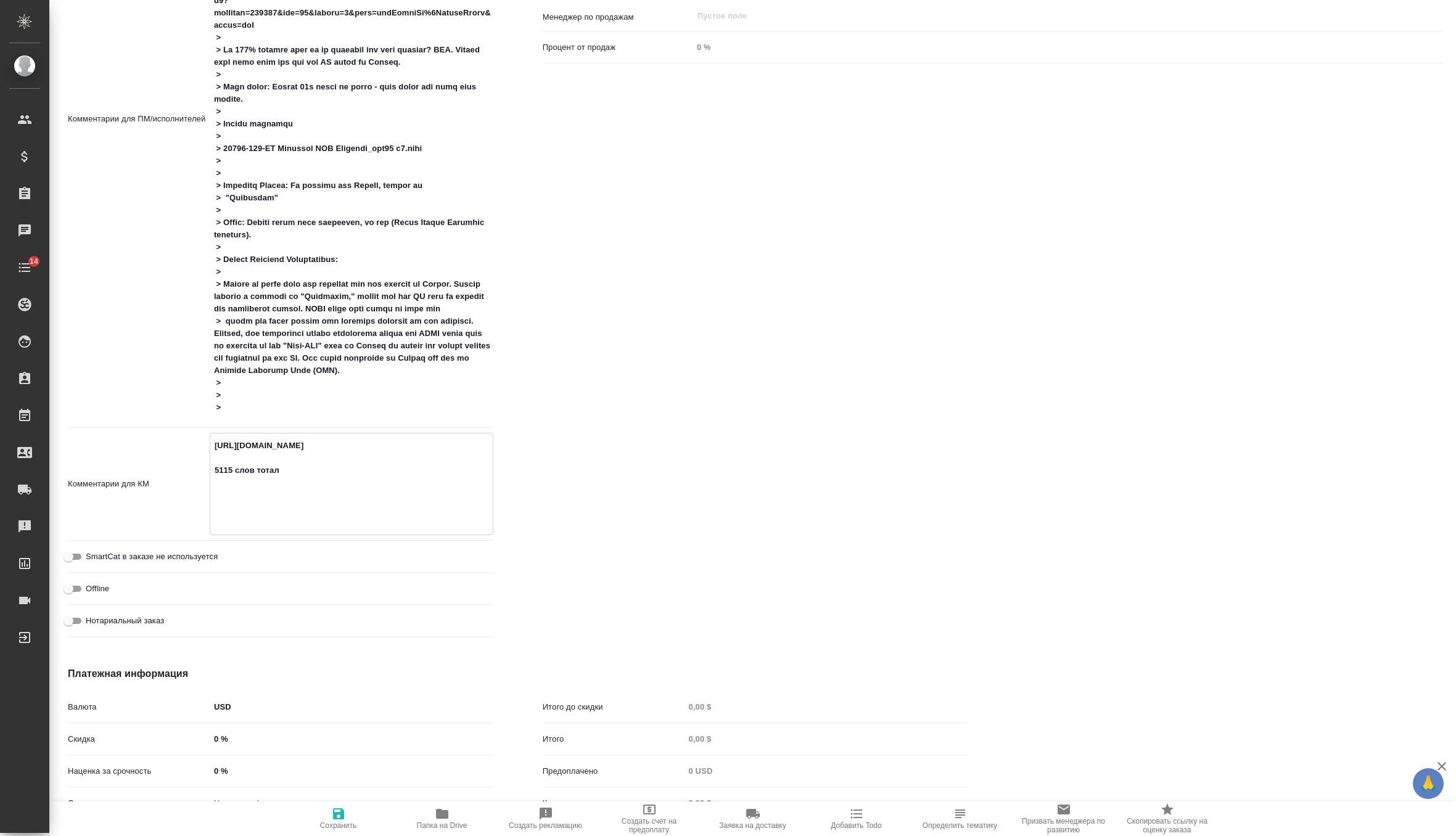
type textarea "x"
type textarea "https://us.cloud.memsource.com/web/project2/show/isPtIXJ3Bna01kKtToC3h3?workflo…"
type textarea "x"
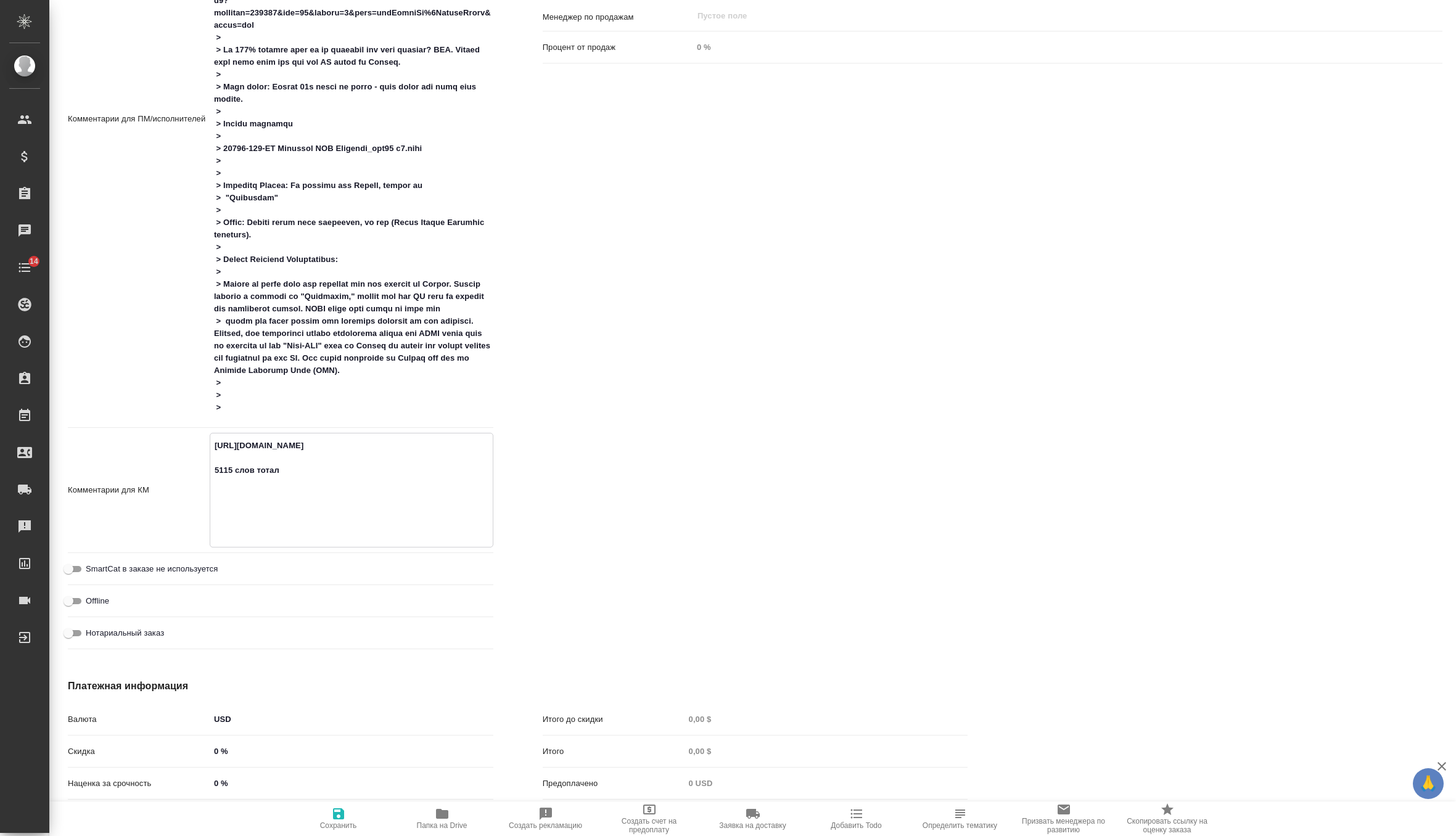
type textarea "https://us.cloud.memsource.com/web/project2/show/isPtIXJ3Bna01kKtToC3h3?workflo…"
type textarea "x"
type textarea "https://us.cloud.memsource.com/web/project2/show/isPtIXJ3Bna01kKtToC3h3?workflo…"
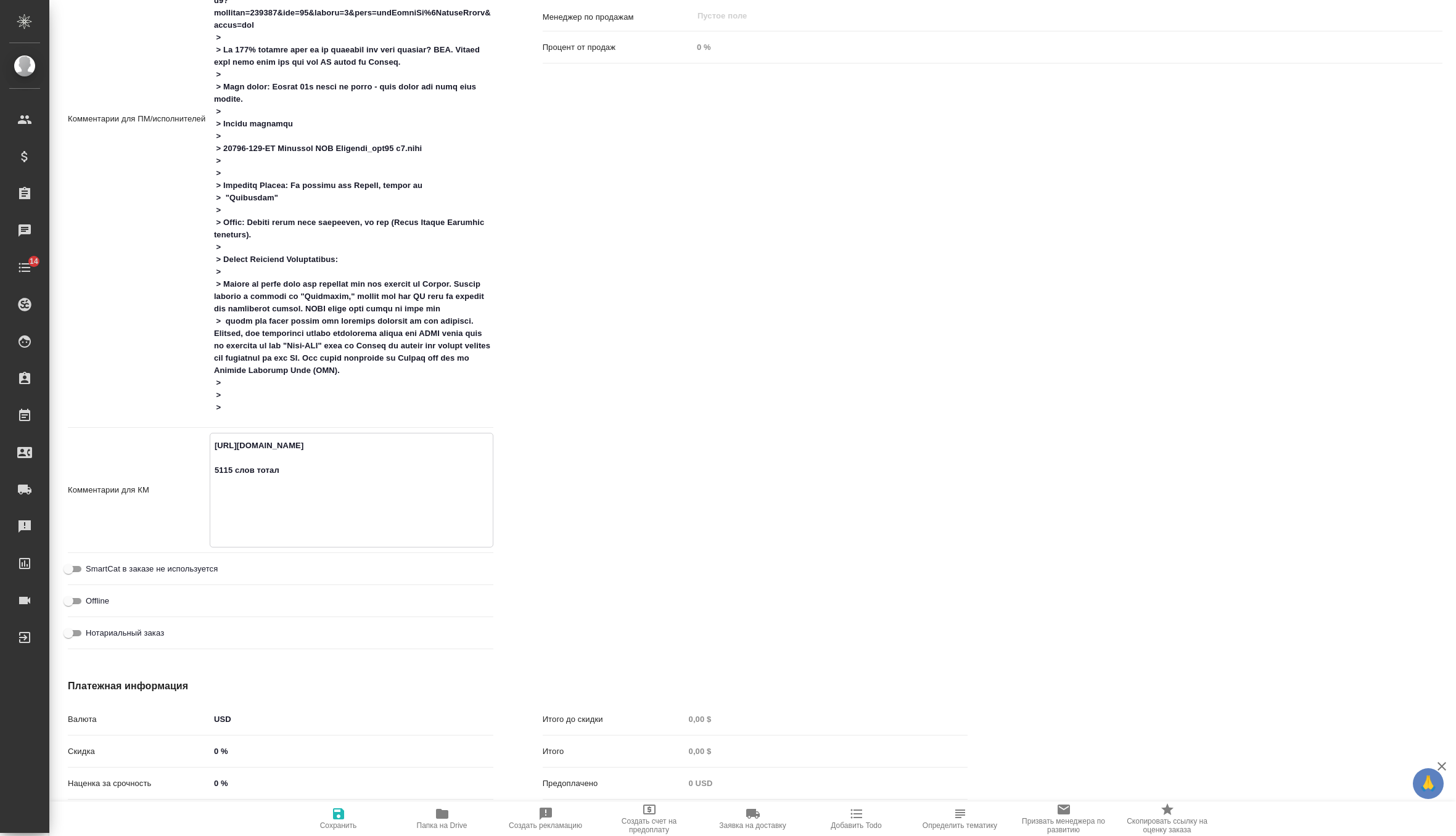
type textarea "x"
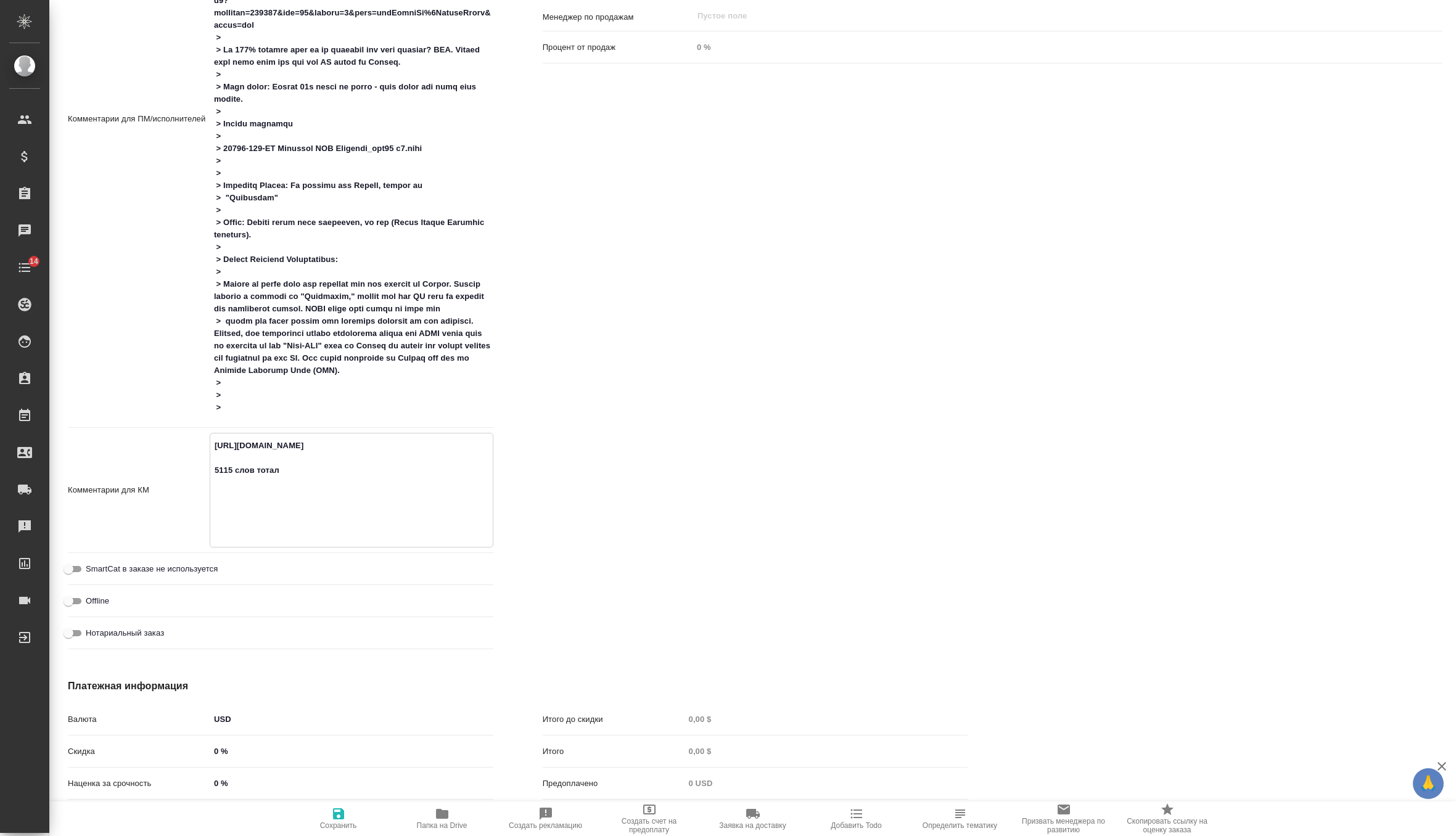
type textarea "https://us.cloud.memsource.com/web/project2/show/isPtIXJ3Bna01kKtToC3h3?workflo…"
type textarea "x"
type textarea "https://us.cloud.memsource.com/web/project2/show/isPtIXJ3Bna01kKtToC3h3?workflo…"
type textarea "x"
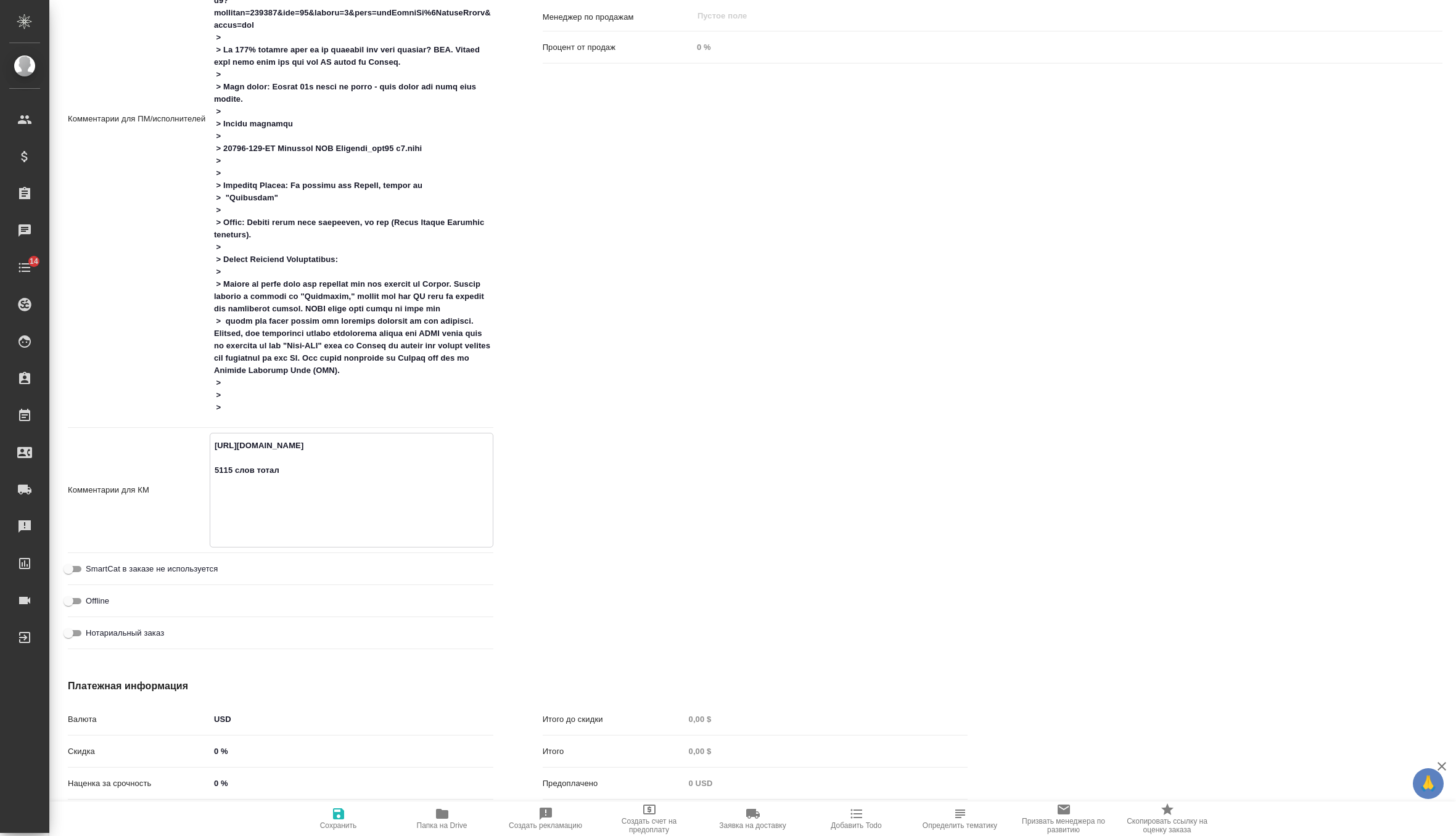
type textarea "x"
type textarea "https://us.cloud.memsource.com/web/project2/show/isPtIXJ3Bna01kKtToC3h3?workflo…"
type textarea "x"
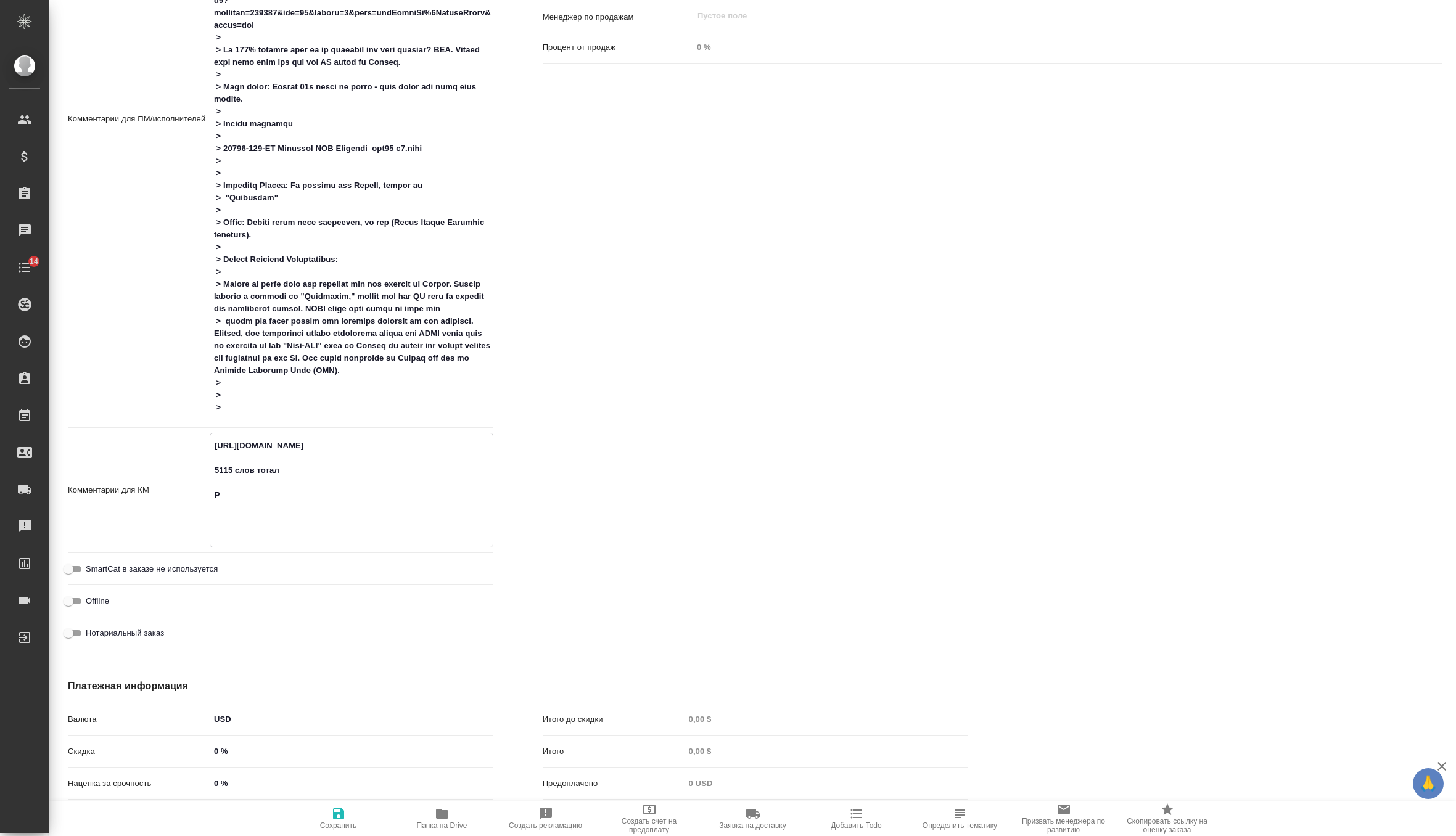
type textarea "https://us.cloud.memsource.com/web/project2/show/isPtIXJ3Bna01kKtToC3h3?workflo…"
type textarea "x"
type textarea "https://us.cloud.memsource.com/web/project2/show/isPtIXJ3Bna01kKtToC3h3?workflo…"
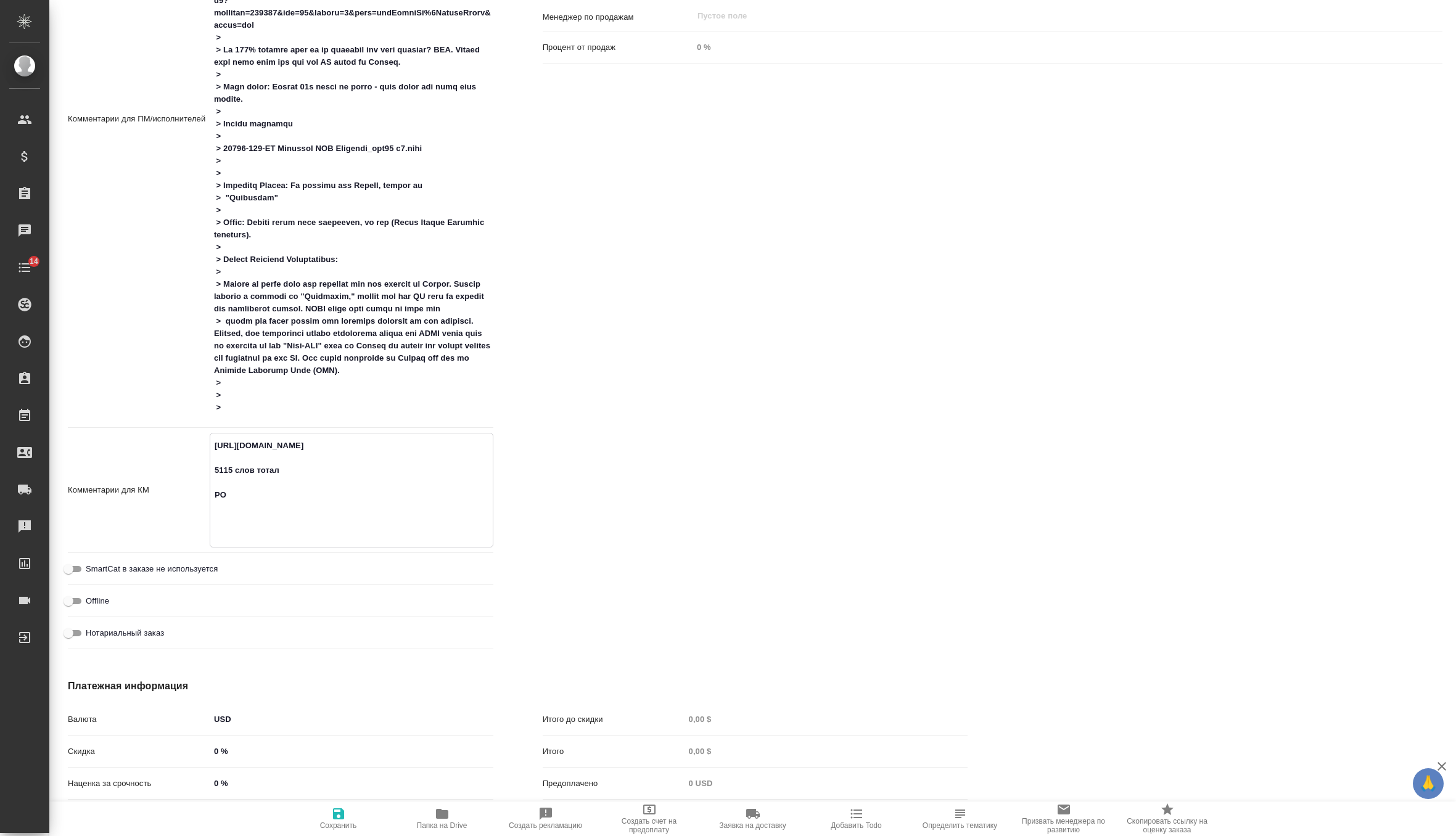
type textarea "x"
paste textarea "C25227309002KAZ201"
type textarea "x"
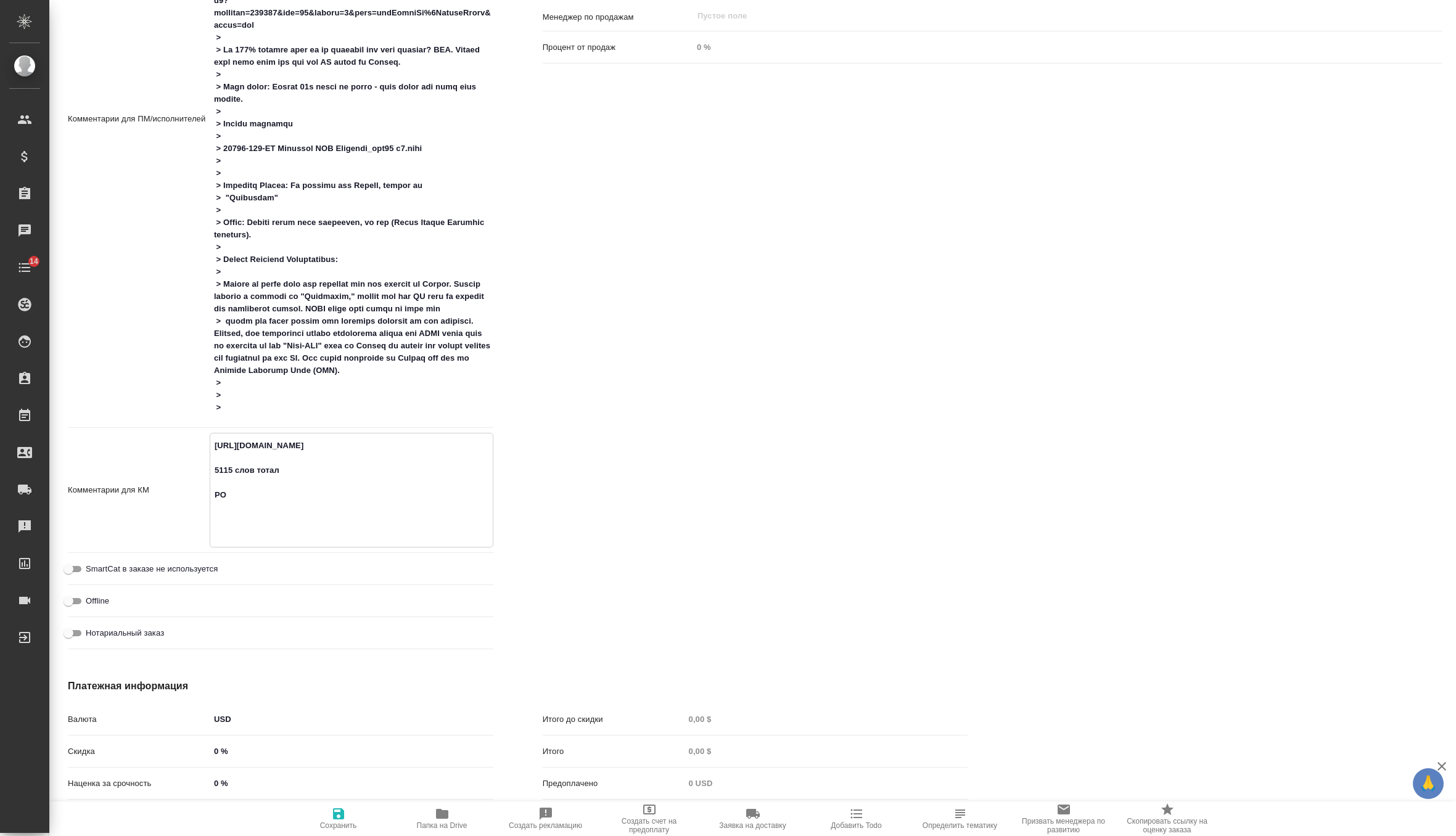
type textarea "x"
type textarea "https://us.cloud.memsource.com/web/project2/show/isPtIXJ3Bna01kKtToC3h3?workflo…"
type textarea "x"
type textarea "https://us.cloud.memsource.com/web/project2/show/isPtIXJ3Bna01kKtToC3h3?workflo…"
type textarea "x"
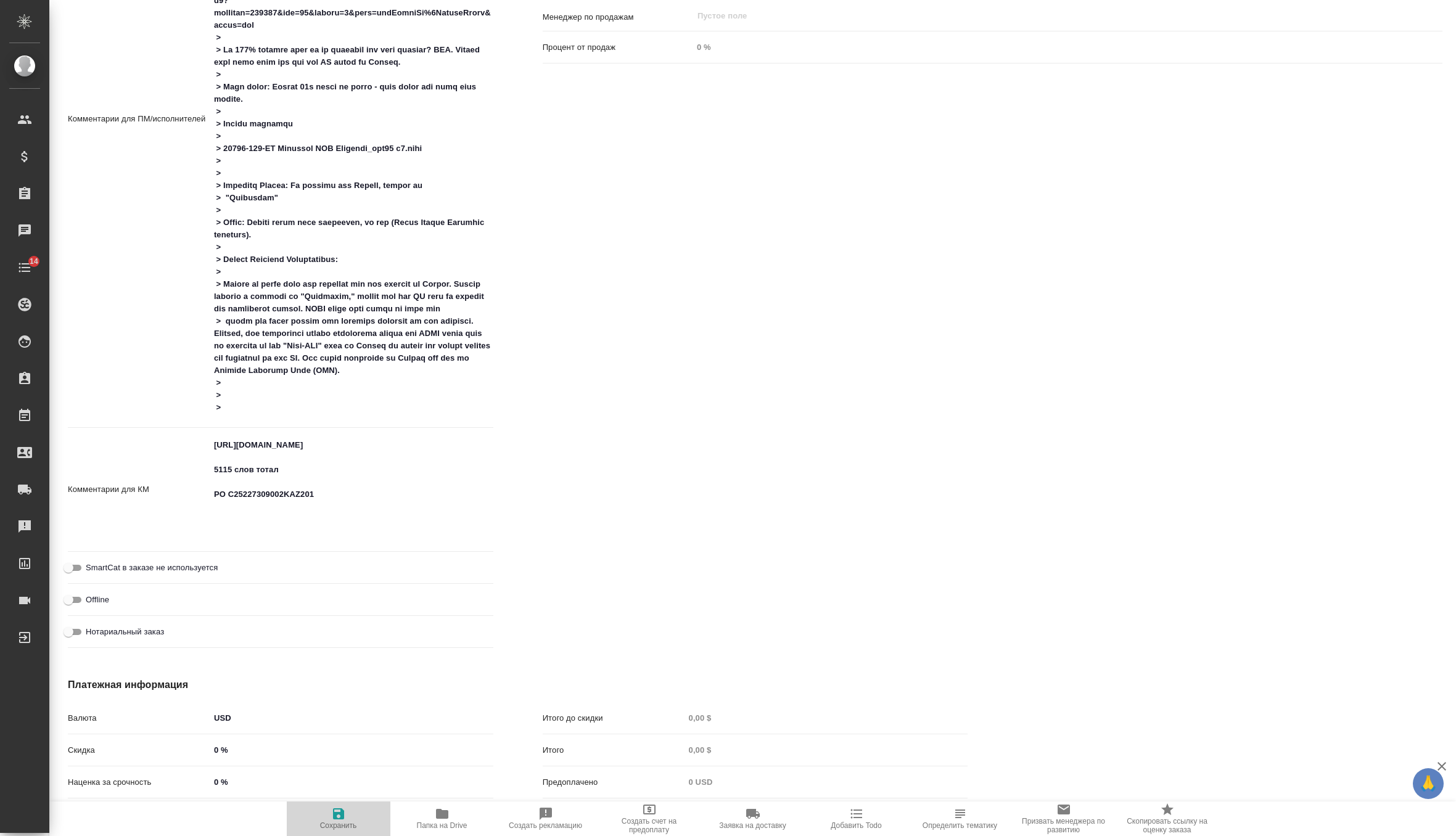
click at [331, 824] on span "Сохранить" at bounding box center [338, 825] width 37 height 9
type textarea "x"
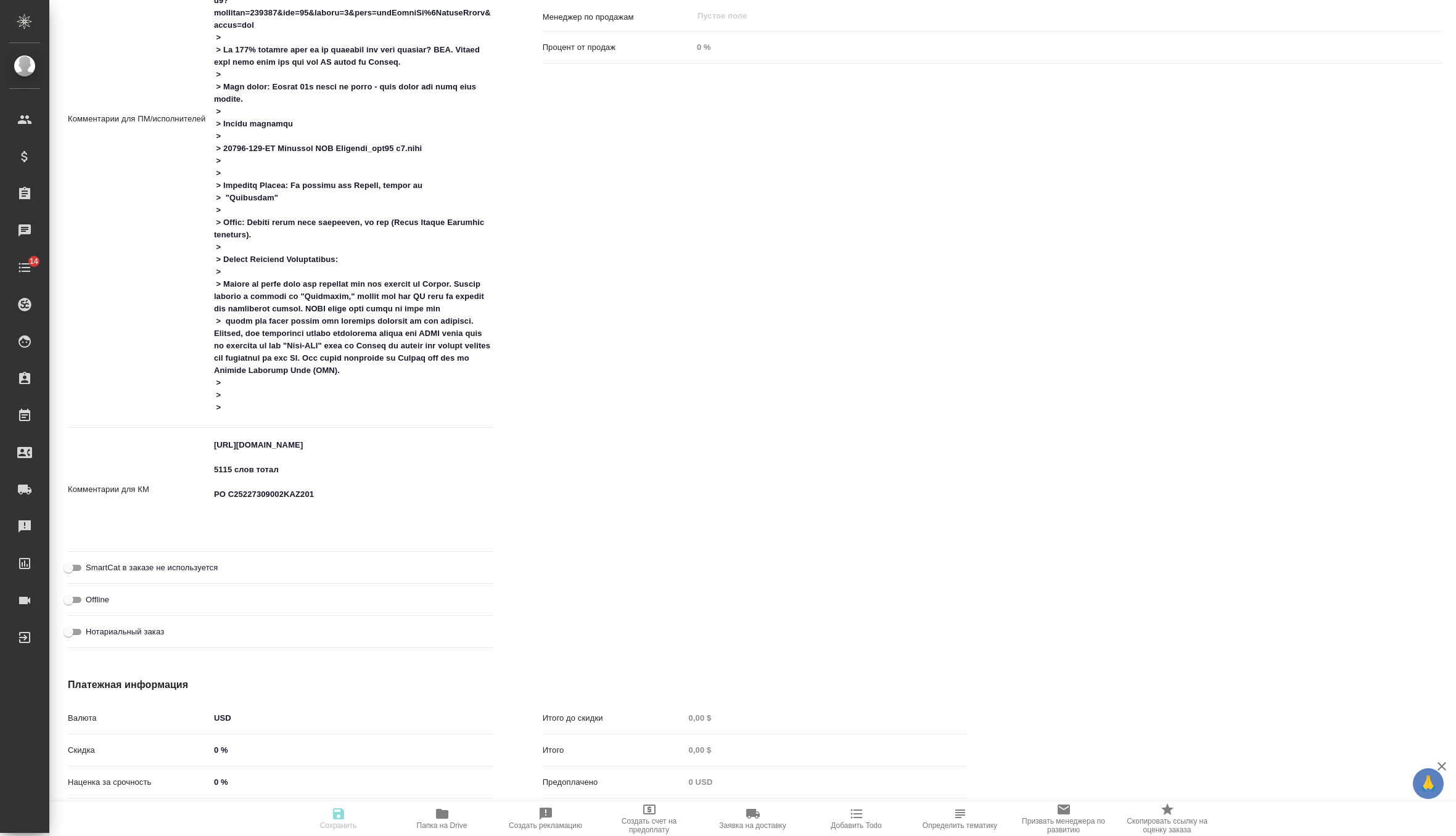
type textarea "x"
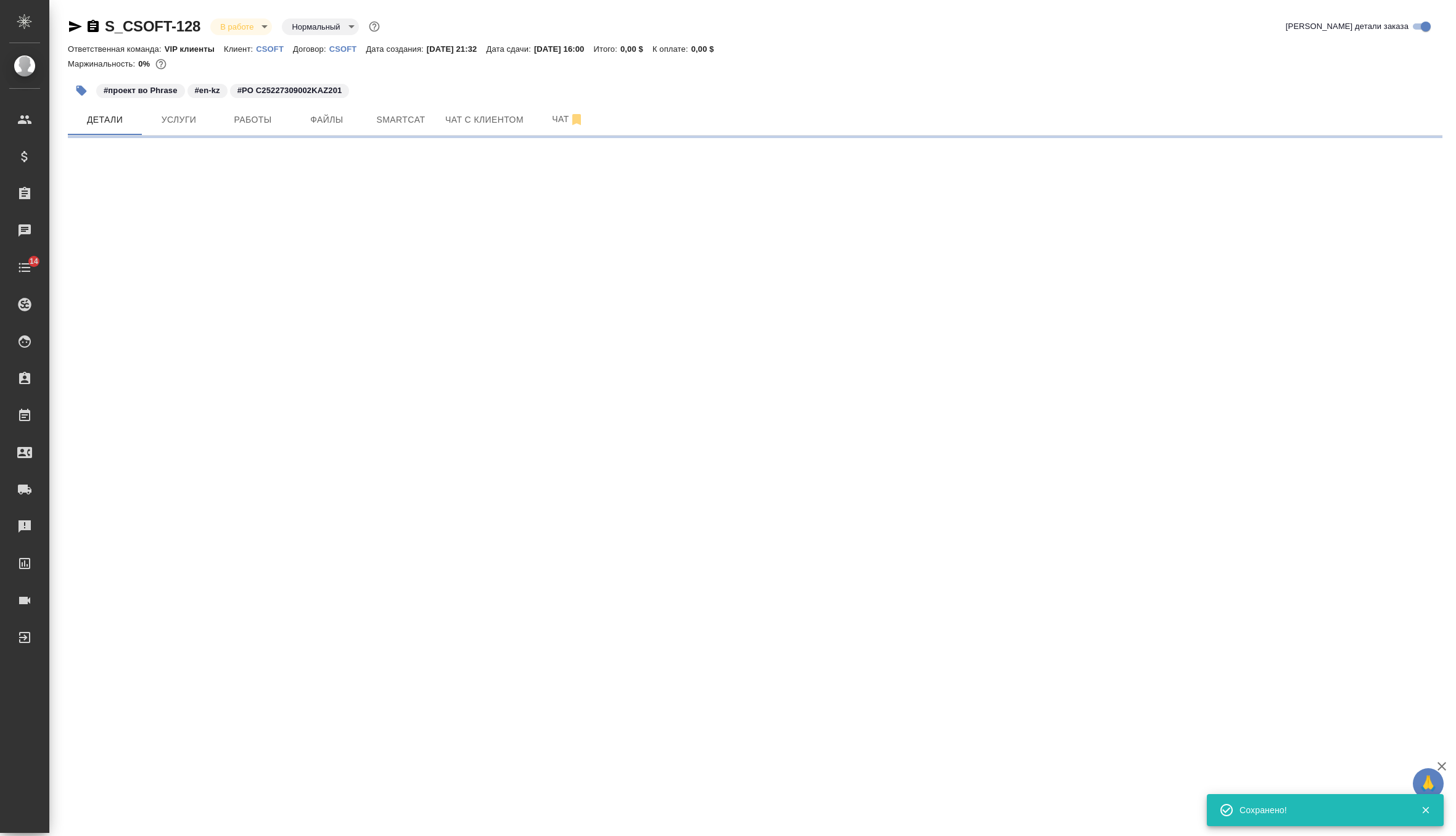
scroll to position [0, 0]
select select "RU"
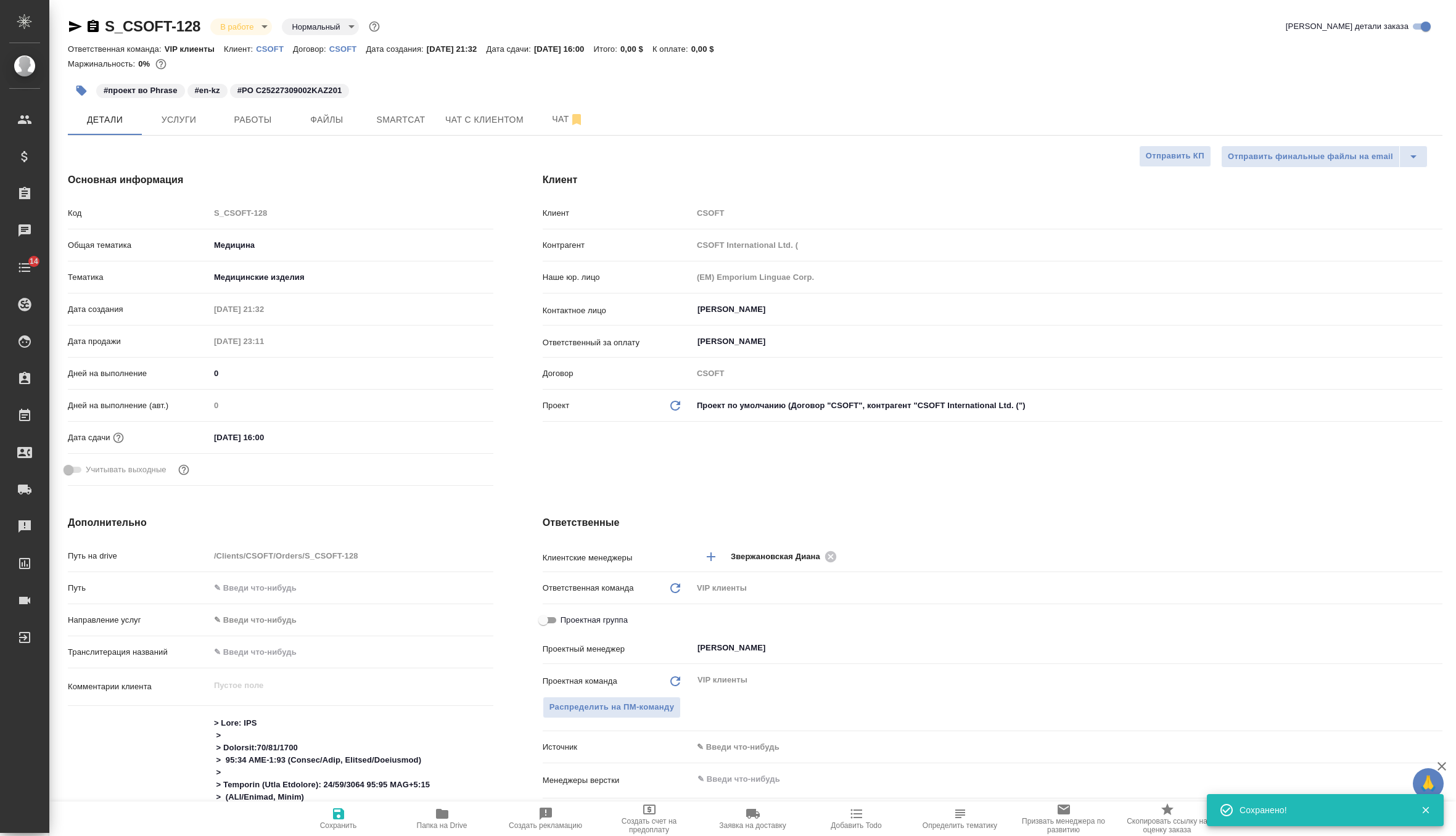
type textarea "x"
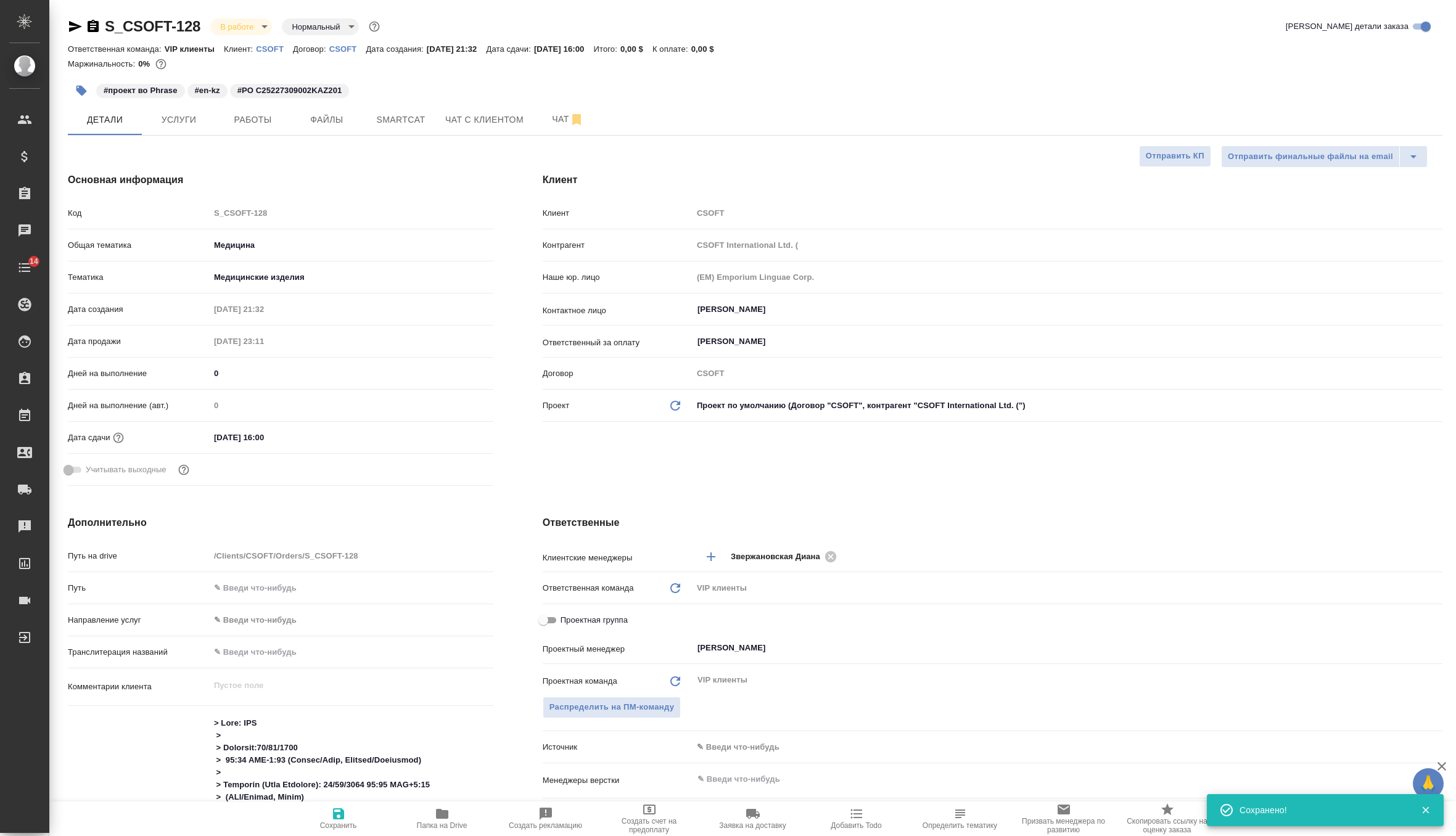
type textarea "x"
click at [199, 125] on span "Услуги" at bounding box center [178, 119] width 59 height 15
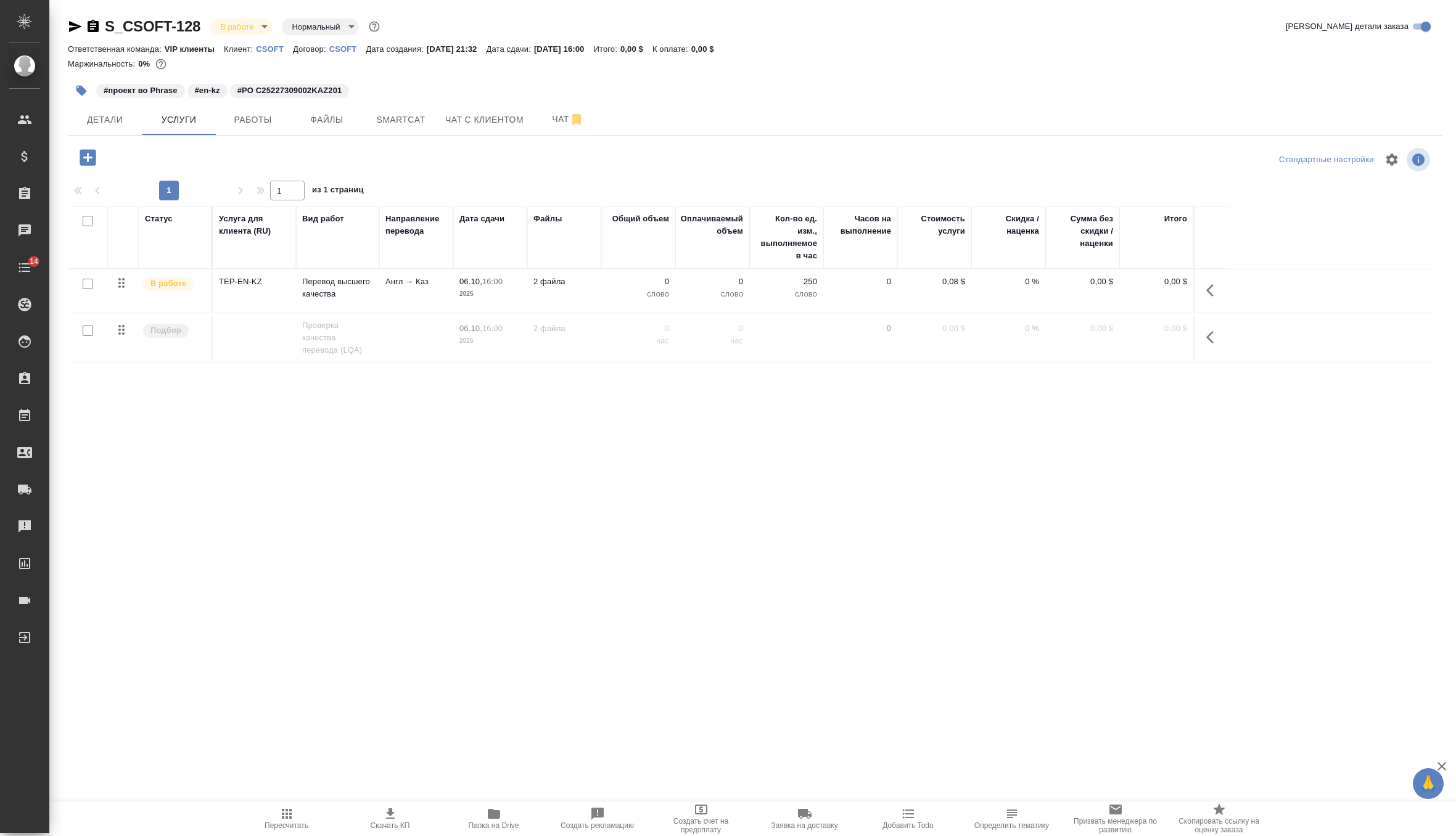
click at [833, 288] on td "0" at bounding box center [860, 291] width 74 height 43
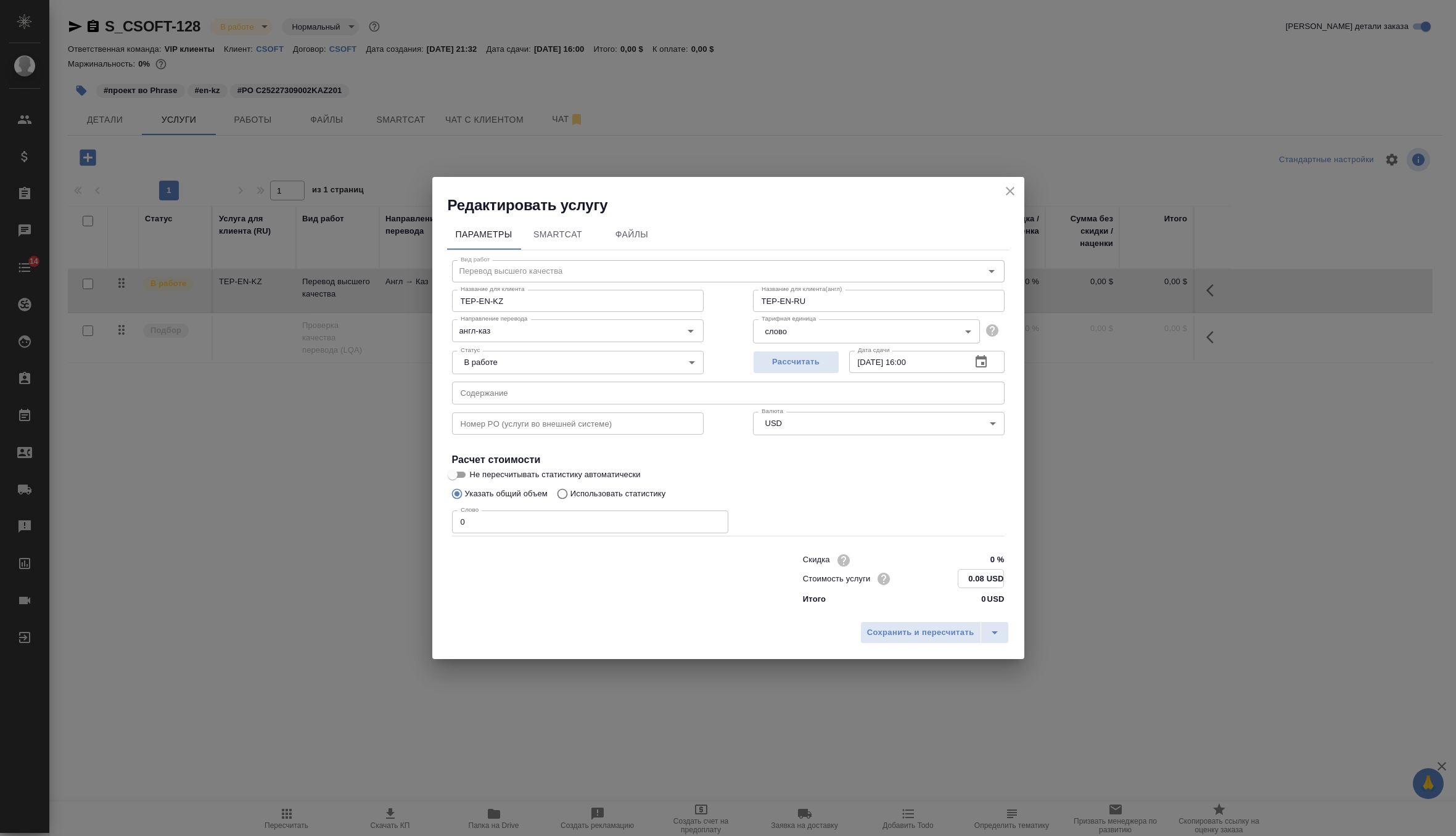
drag, startPoint x: 986, startPoint y: 580, endPoint x: 871, endPoint y: 577, distance: 115.0
click at [871, 577] on div "Стоимость услуги 0.08 USD" at bounding box center [904, 578] width 202 height 19
paste input "888.09"
type input "888.09 USD"
click at [557, 532] on input "0" at bounding box center [590, 521] width 277 height 22
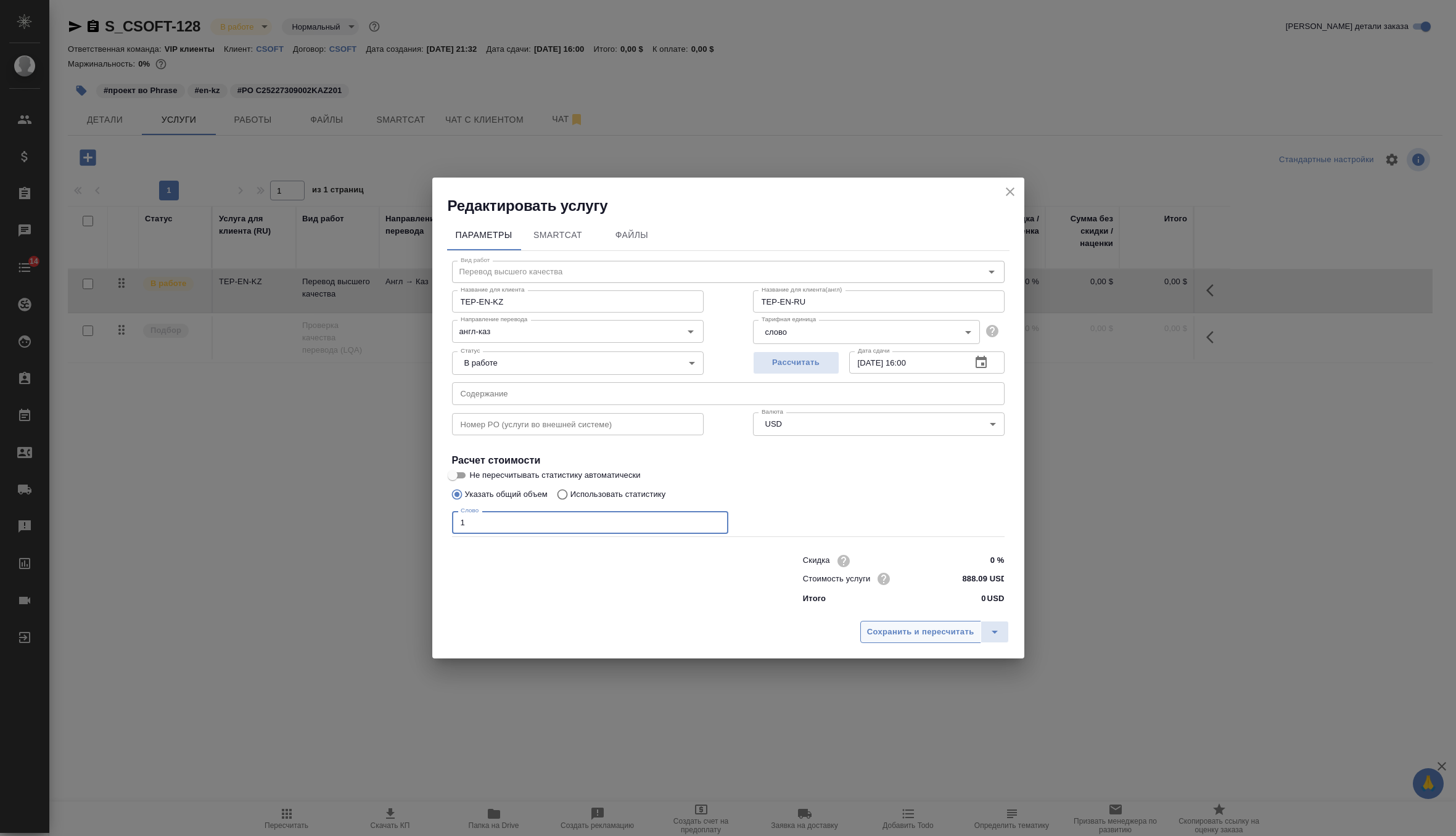
type input "1"
click at [901, 626] on span "Сохранить и пересчитать" at bounding box center [920, 632] width 107 height 14
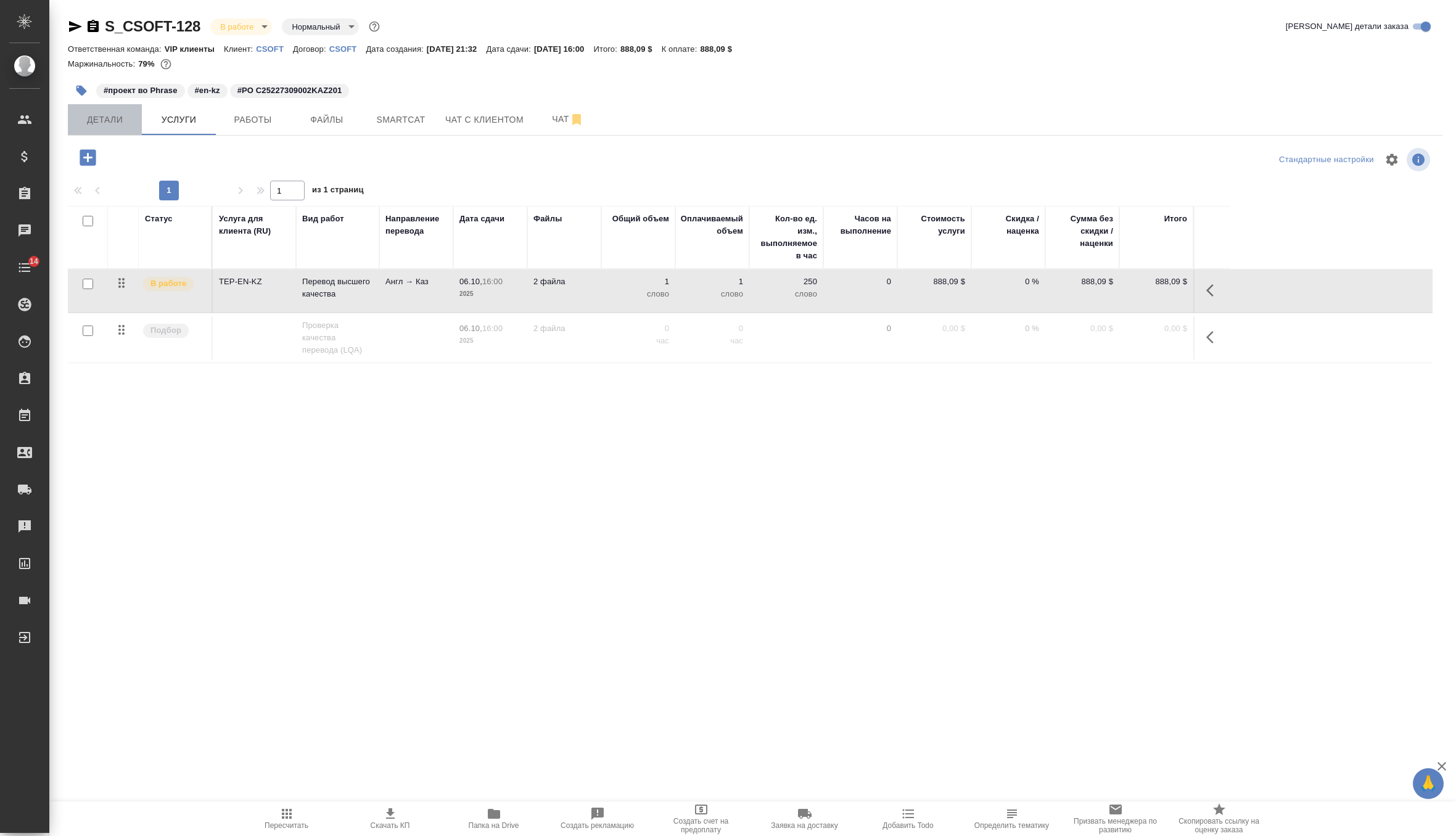
click at [109, 130] on button "Детали" at bounding box center [105, 119] width 74 height 31
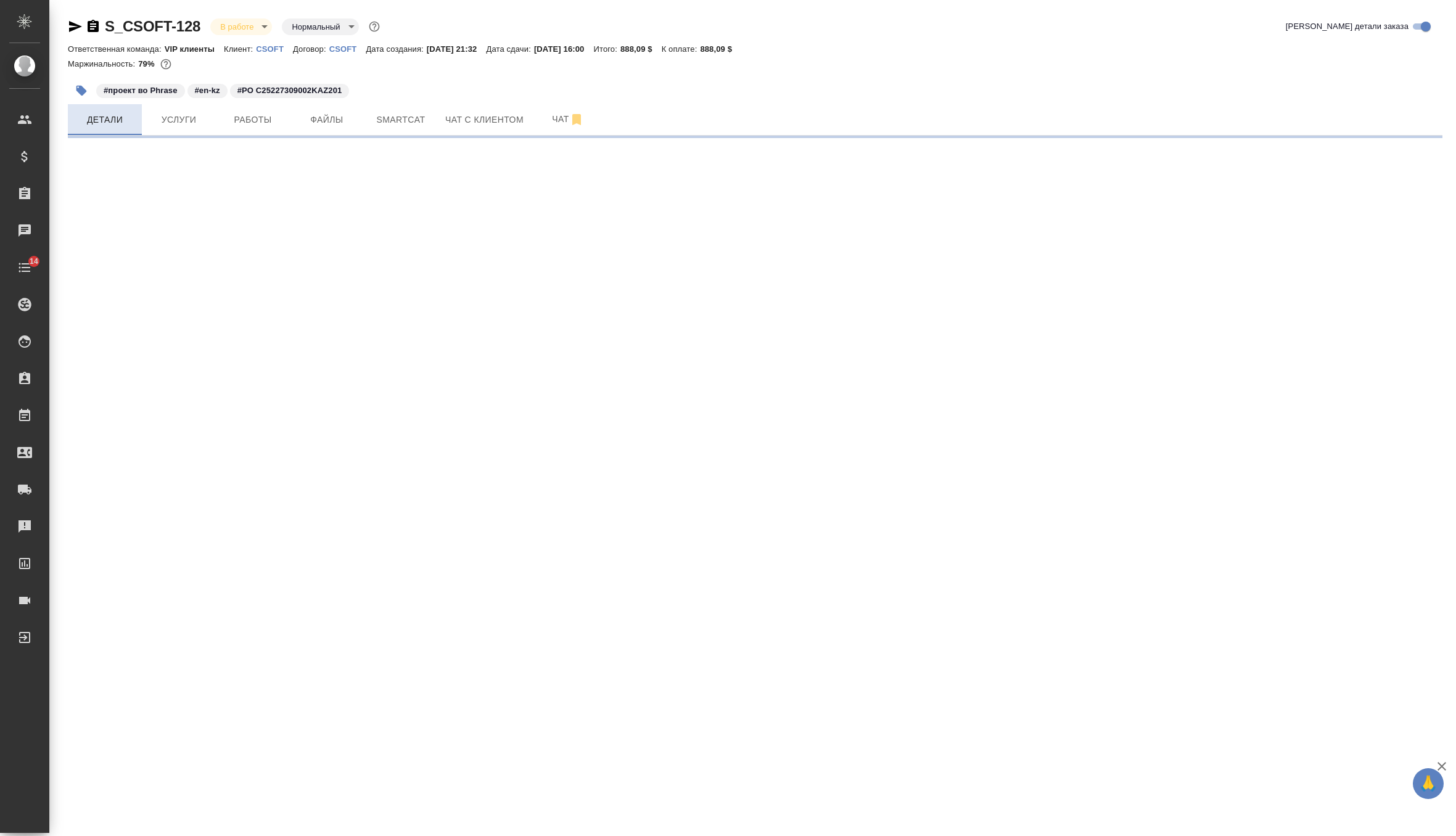
select select "RU"
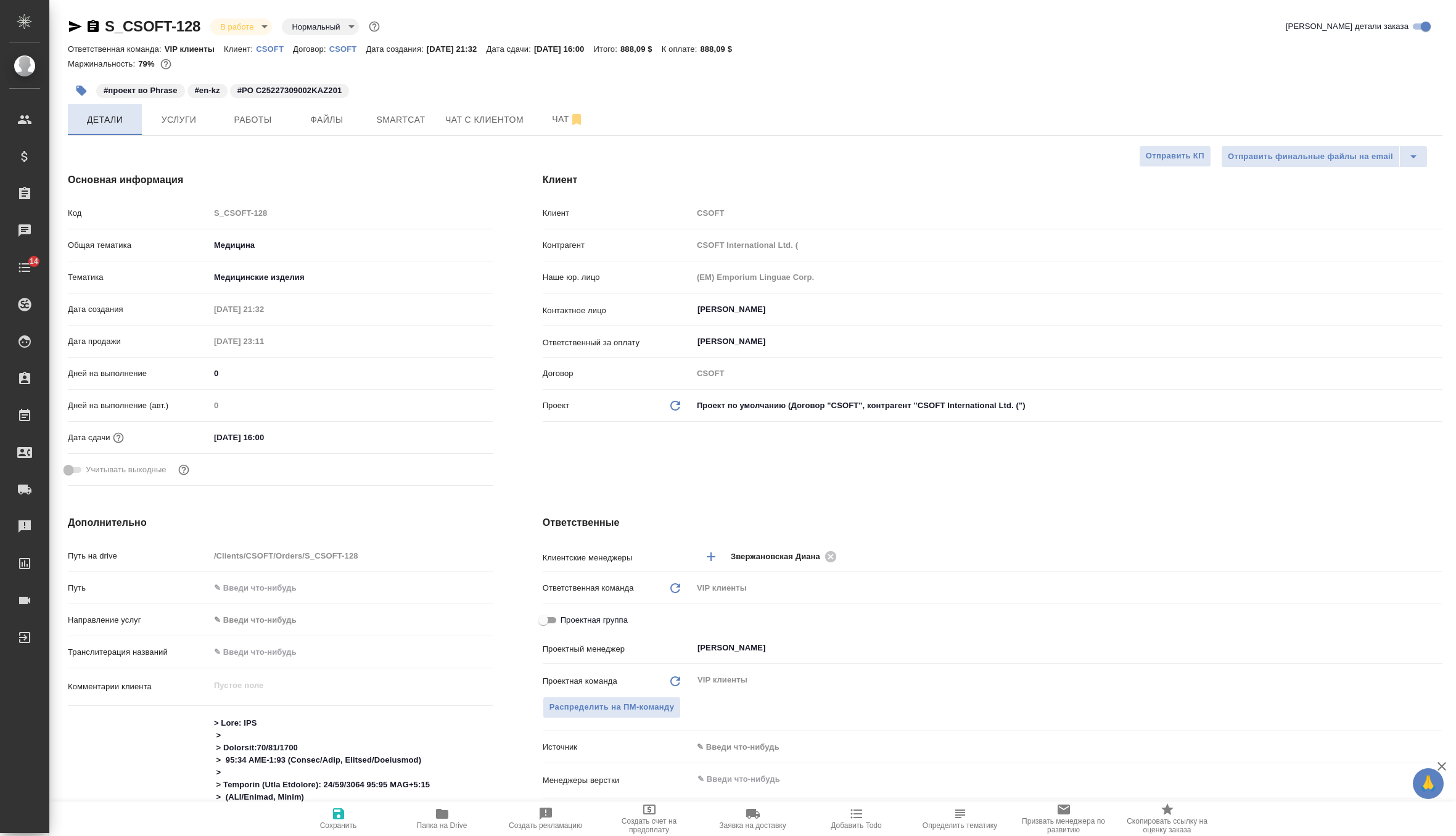
type textarea "x"
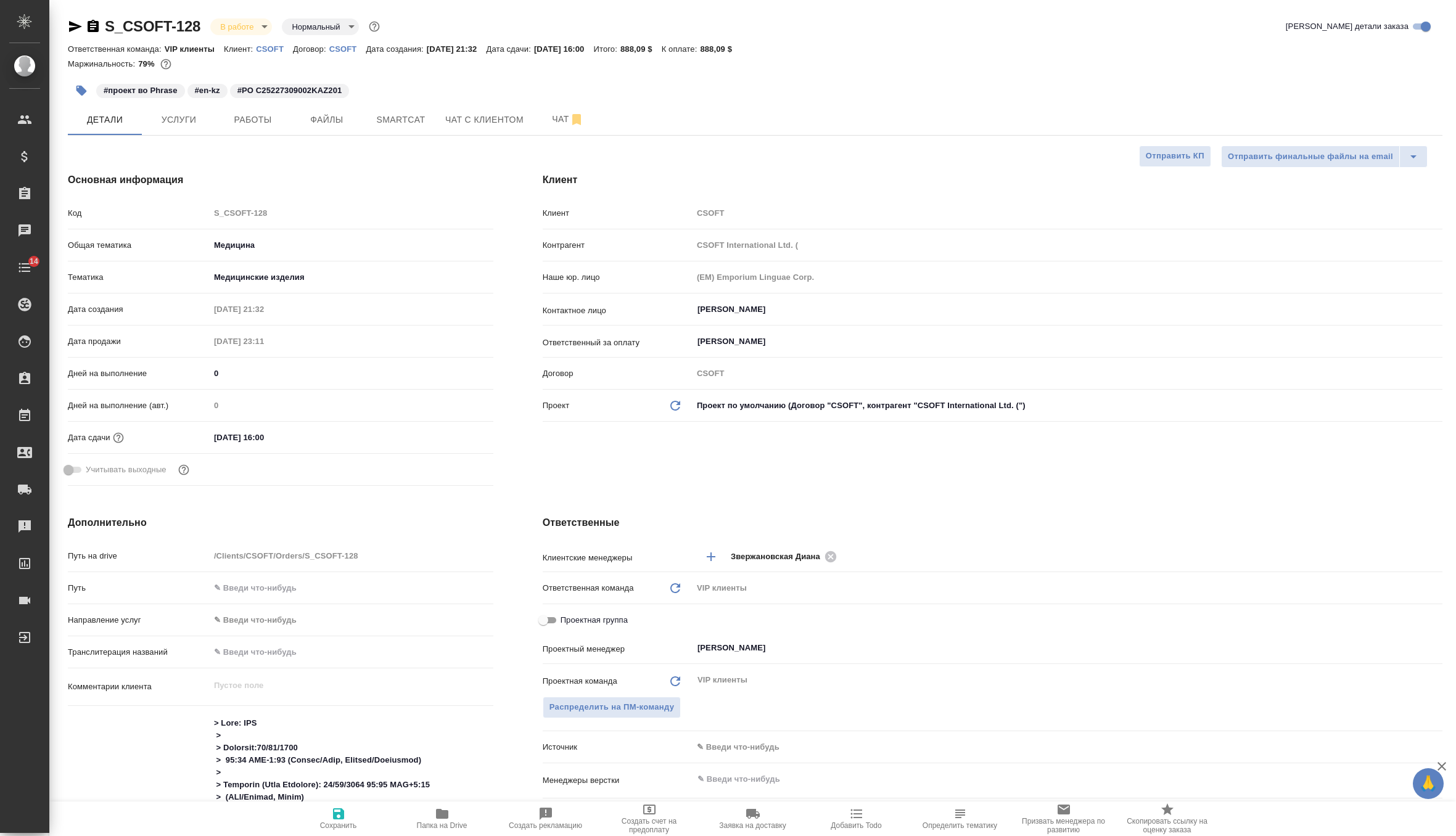
type textarea "x"
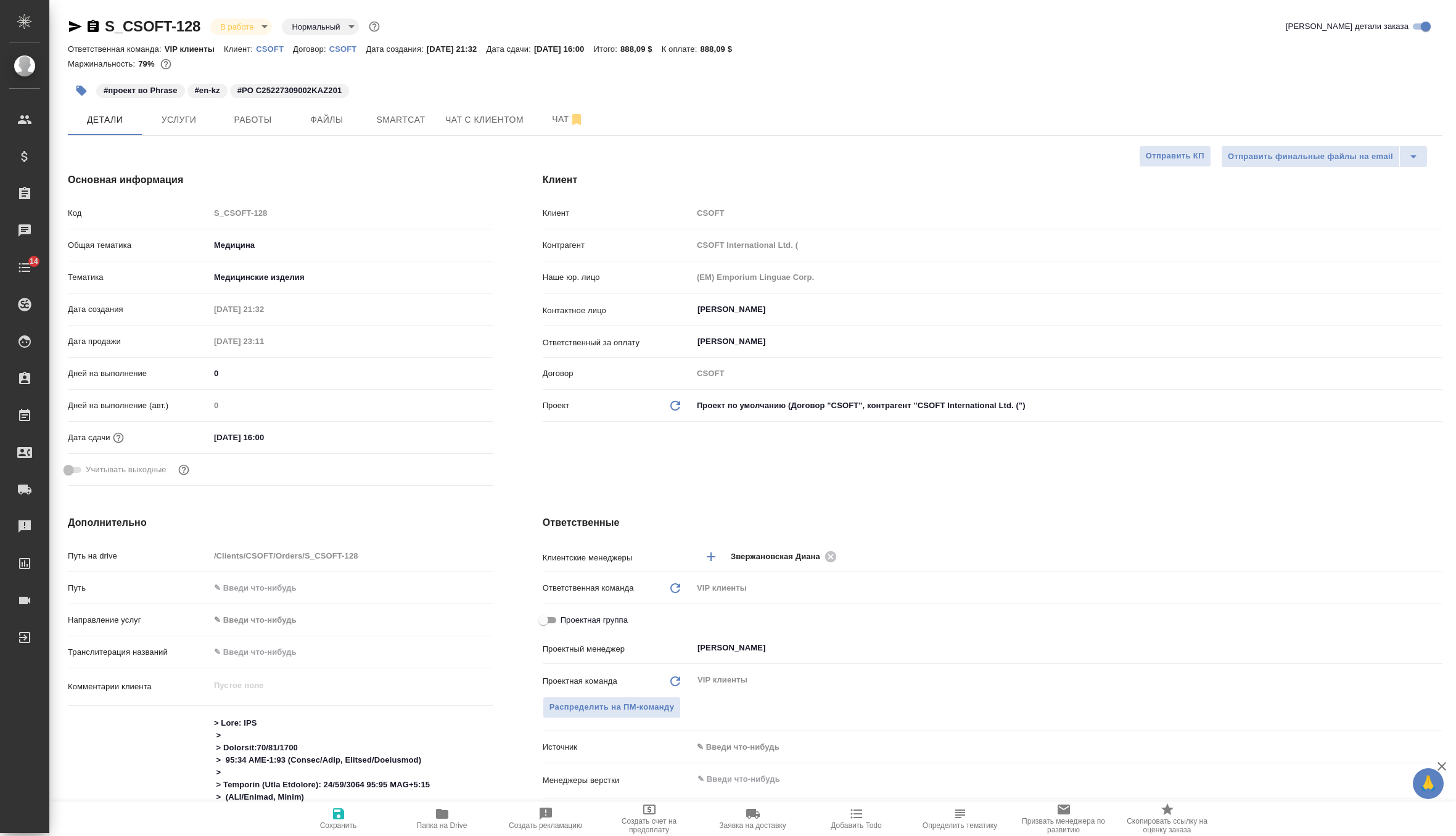
type textarea "x"
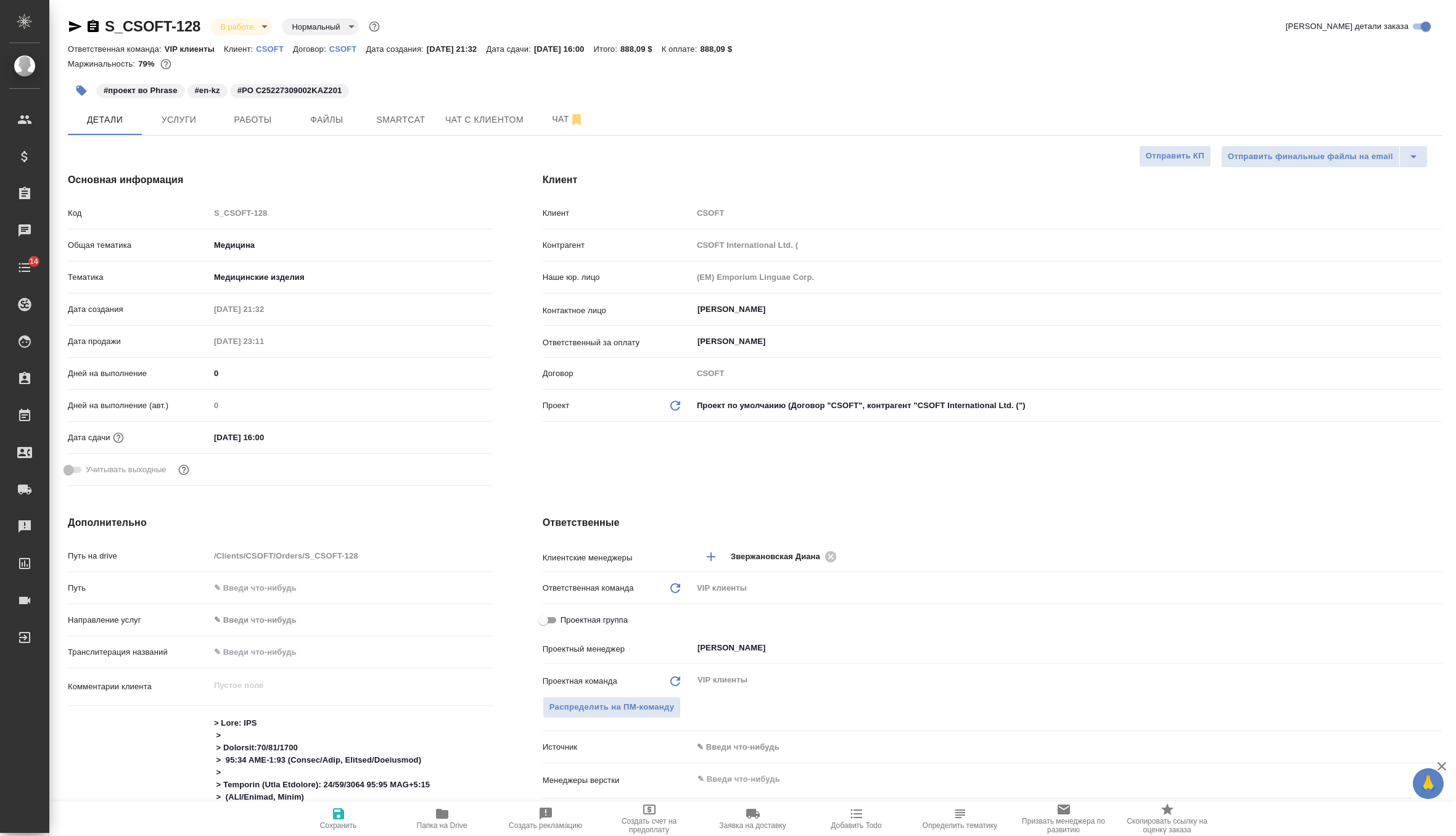
type textarea "x"
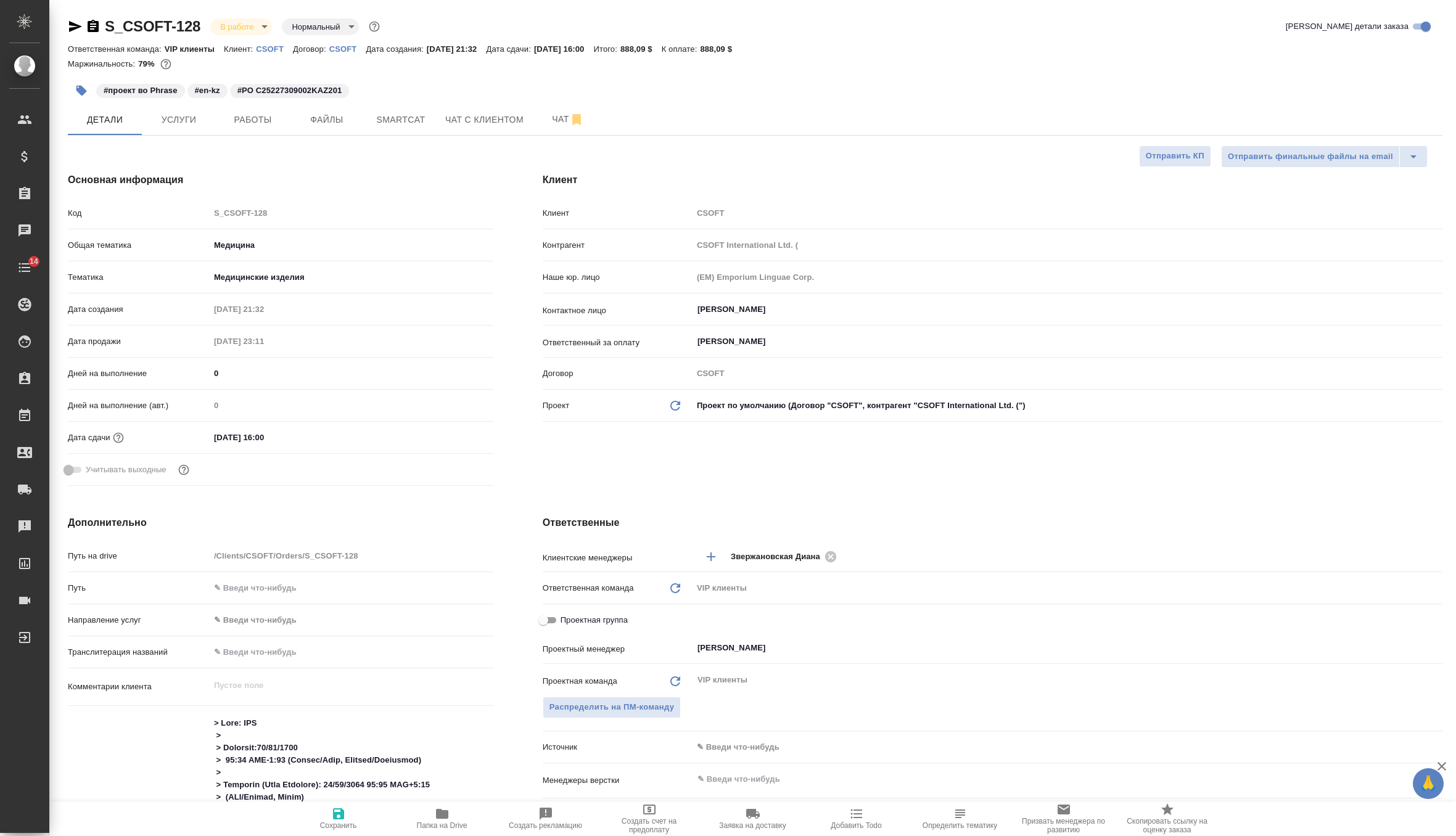
type textarea "x"
click at [319, 135] on button "Файлы" at bounding box center [327, 119] width 74 height 31
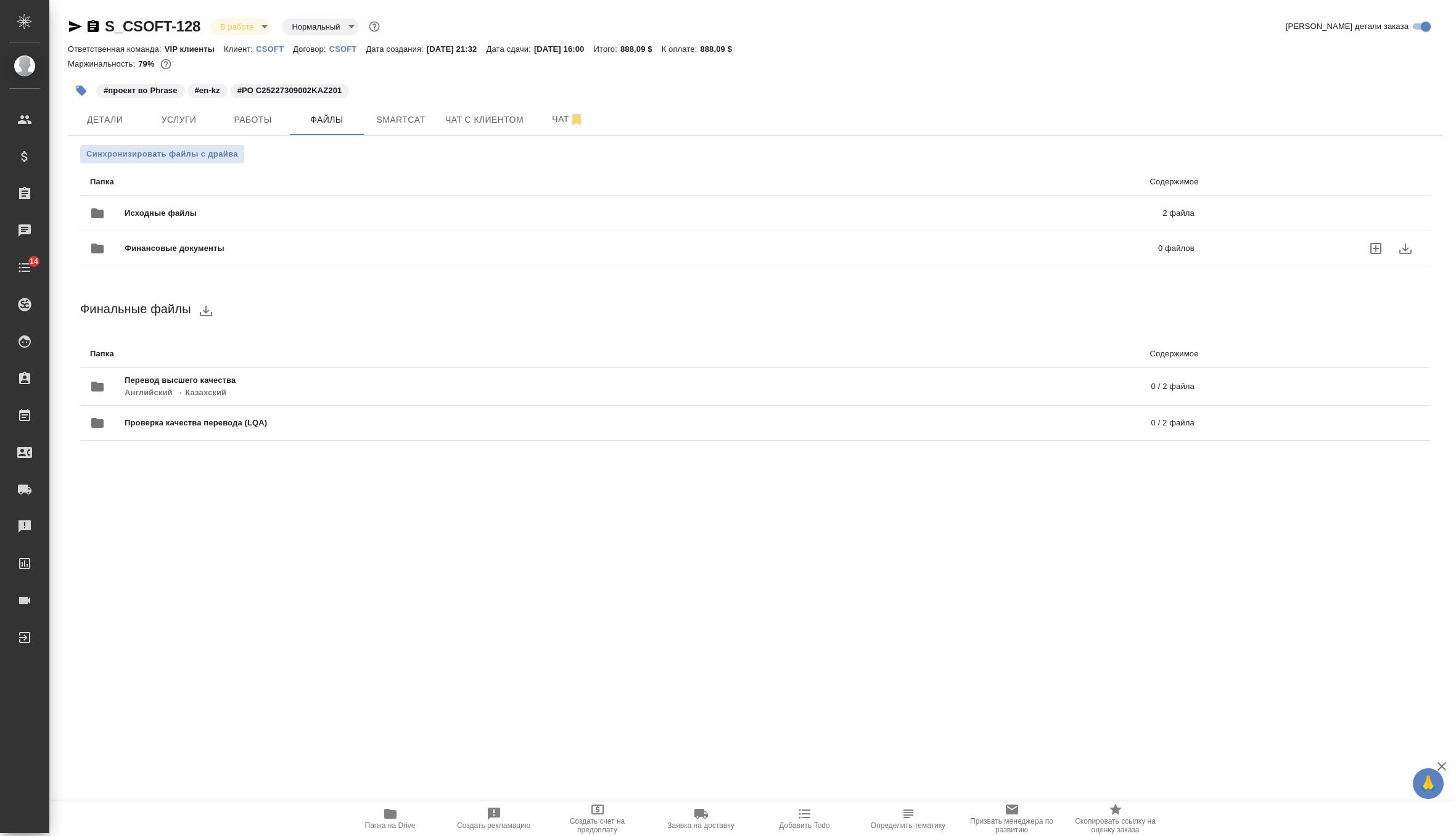
click at [249, 248] on span "Финансовые документы" at bounding box center [408, 249] width 567 height 12
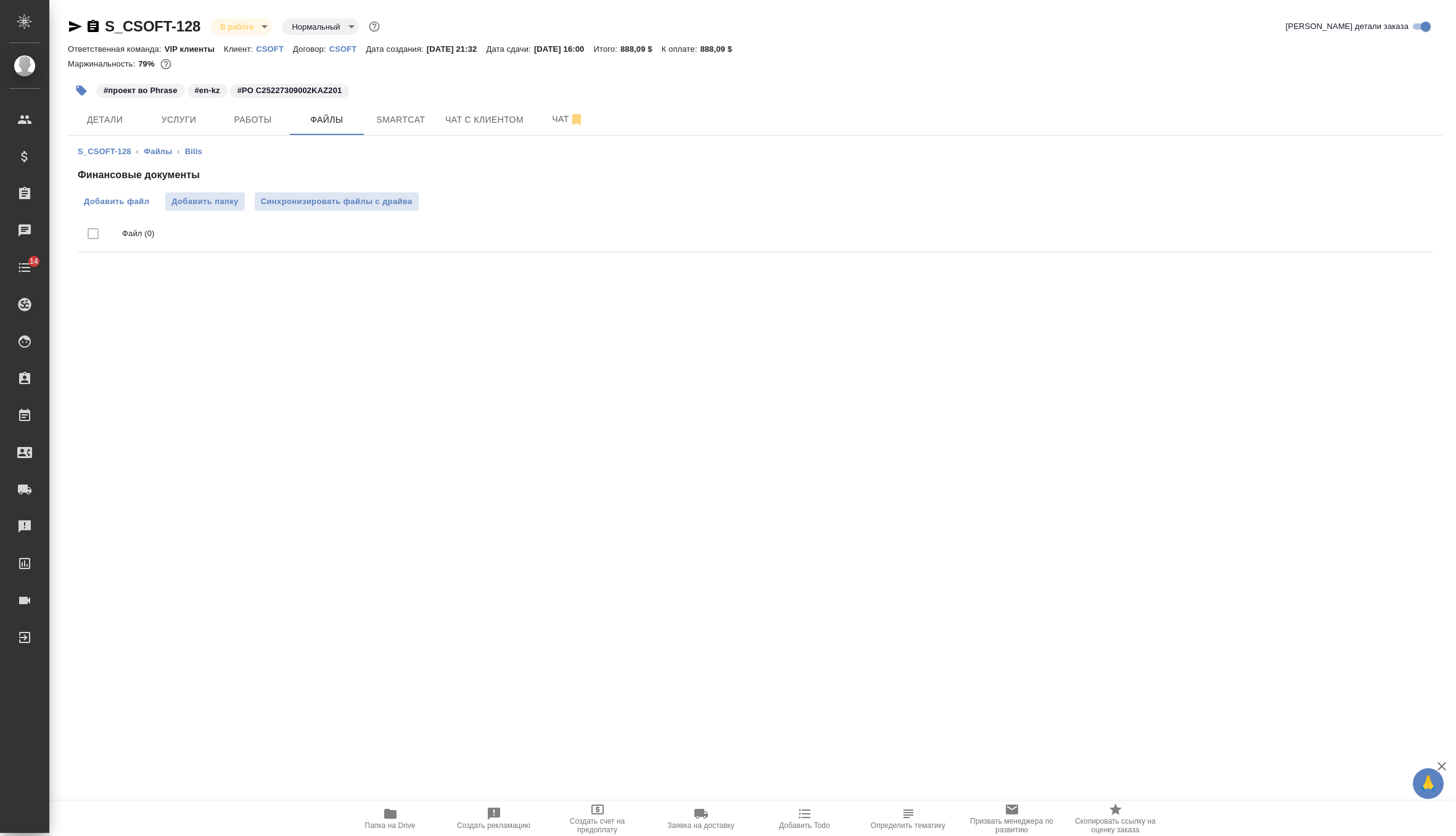
click at [148, 207] on span "Добавить файл" at bounding box center [116, 202] width 65 height 12
click at [0, 0] on input "Добавить файл" at bounding box center [0, 0] width 0 height 0
click at [367, 202] on span "Синхронизировать файлы с драйва" at bounding box center [337, 202] width 152 height 12
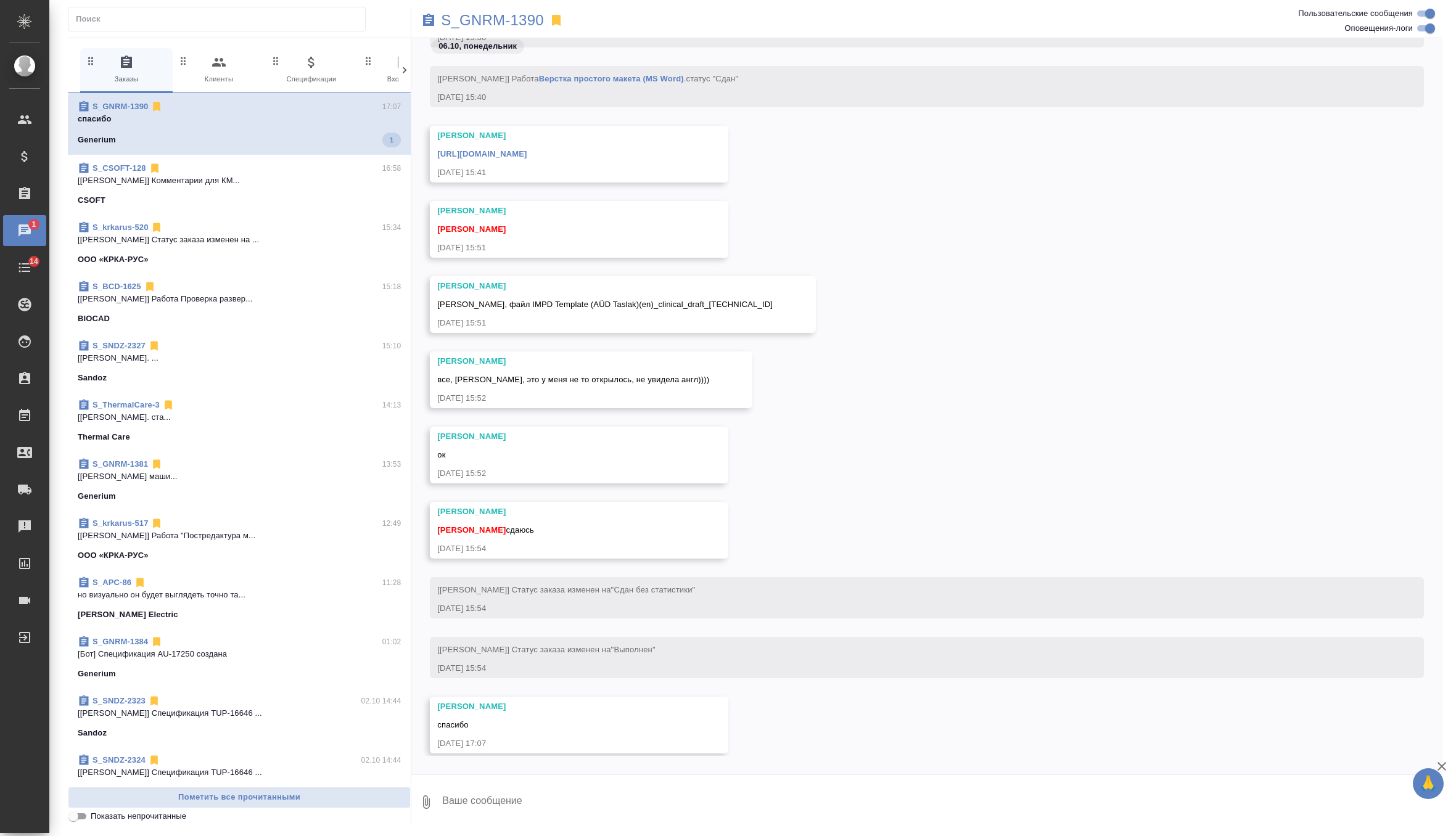
scroll to position [4570, 0]
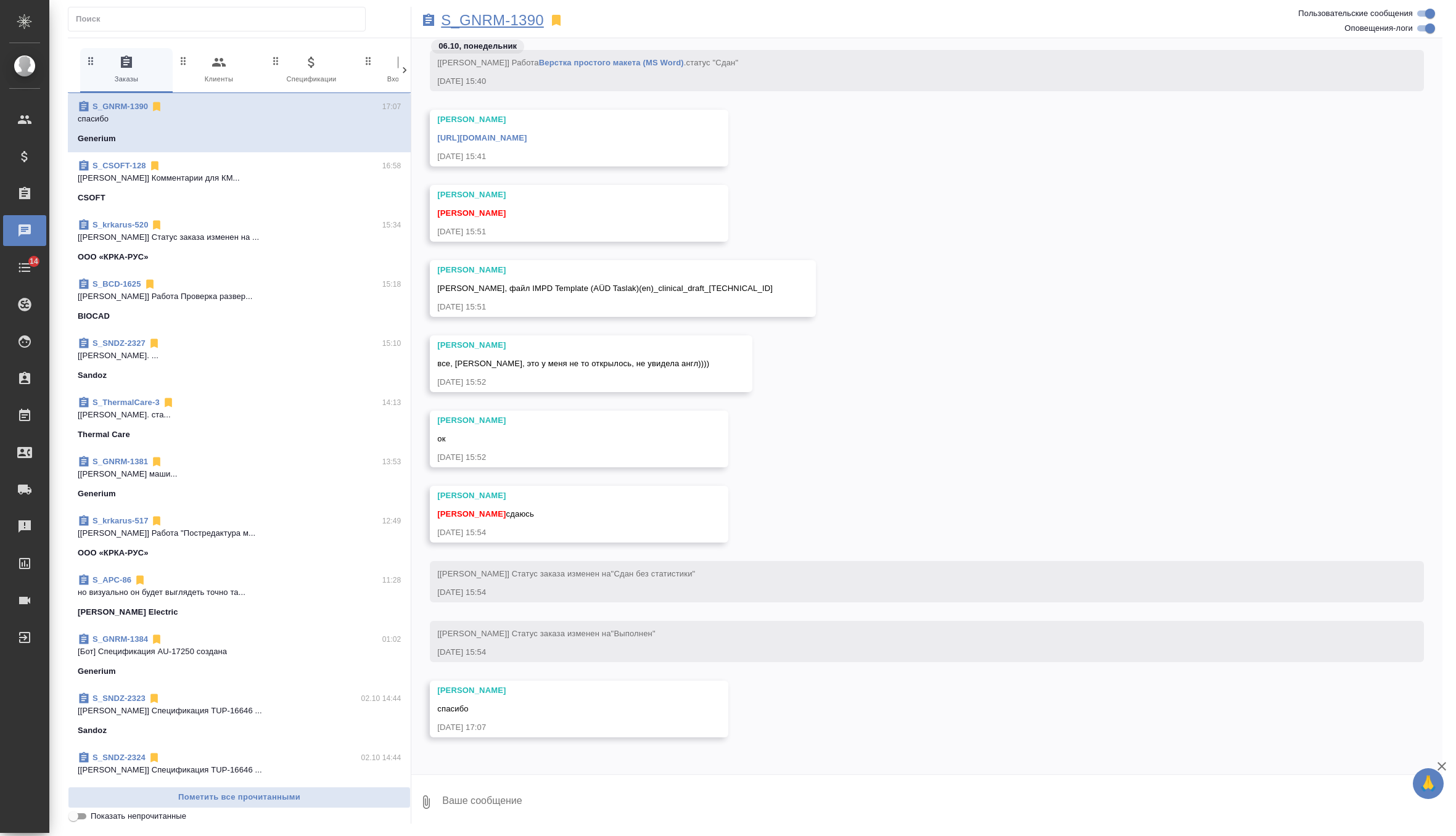
click at [510, 25] on p "S_GNRM-1390" at bounding box center [492, 20] width 103 height 12
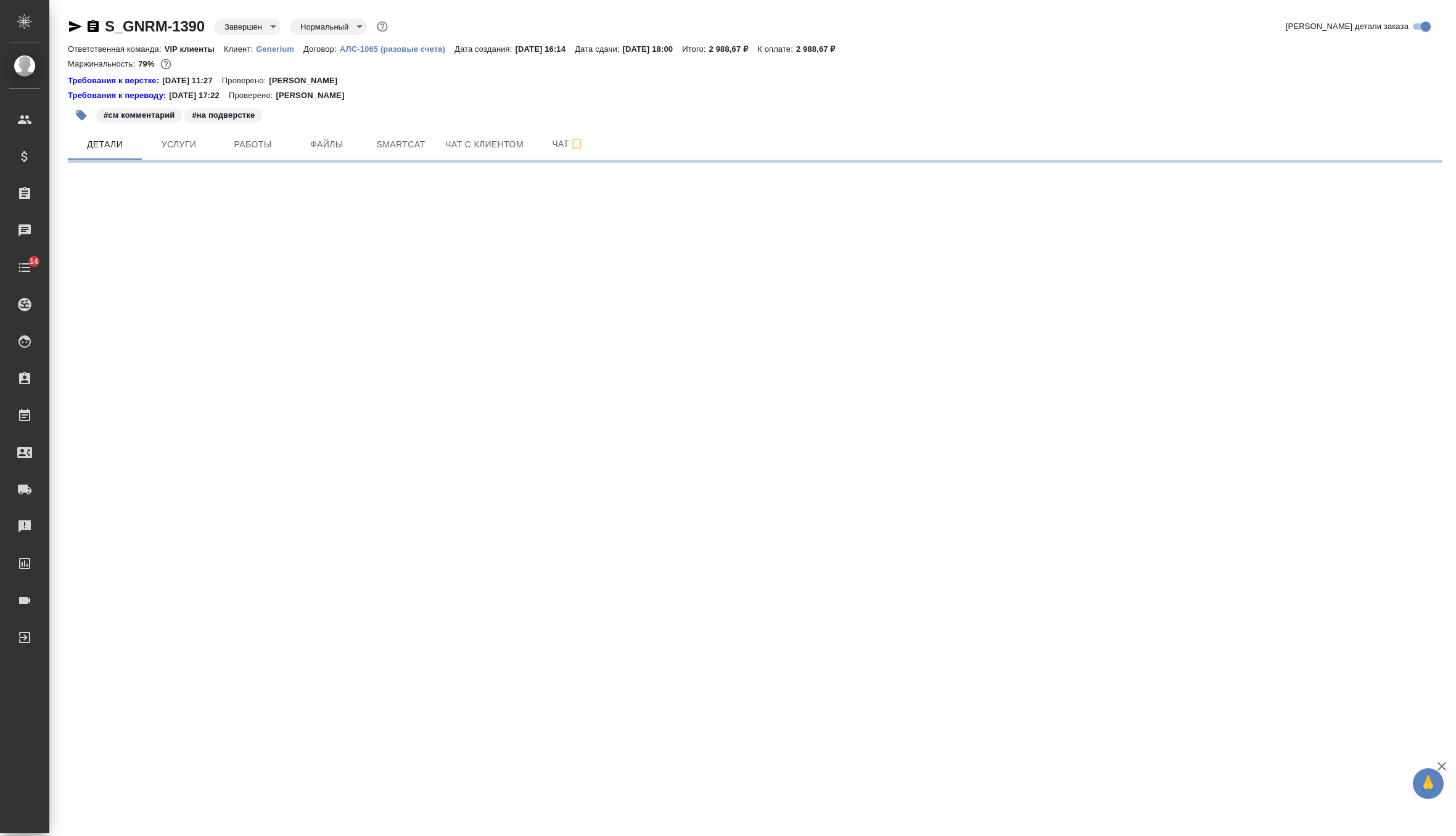
select select "RU"
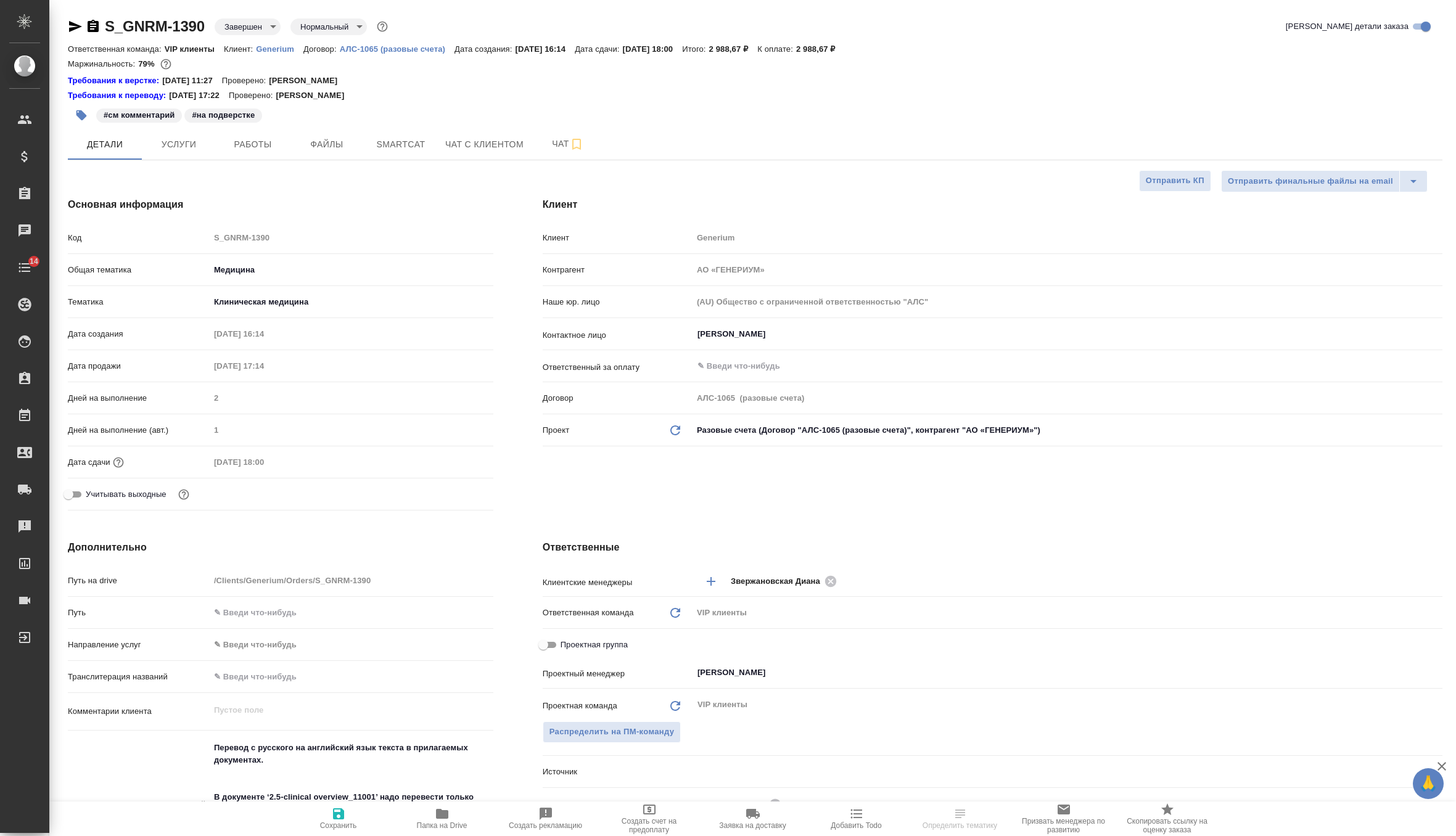
type textarea "x"
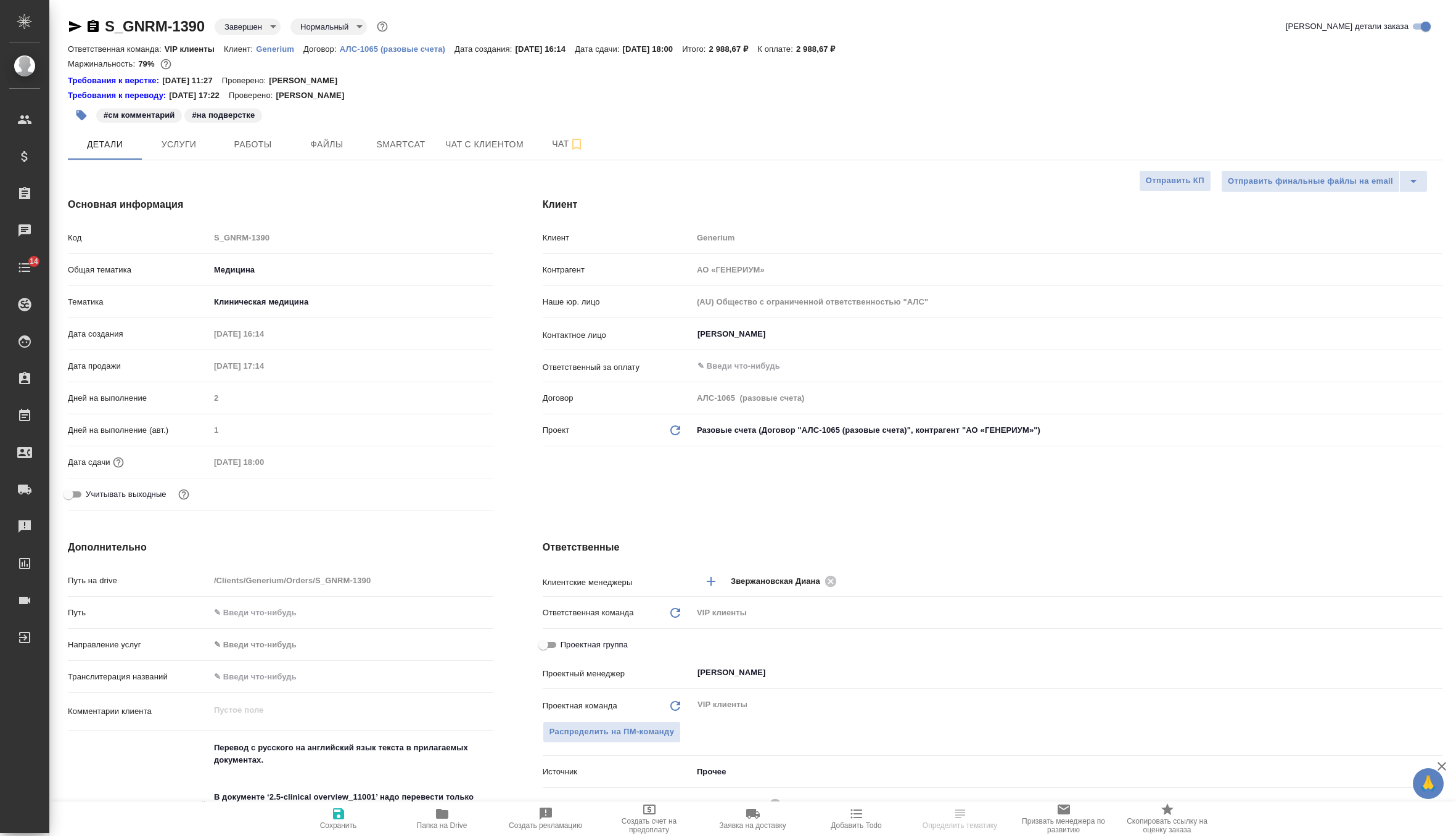
type textarea "x"
